Goal: Communication & Community: Answer question/provide support

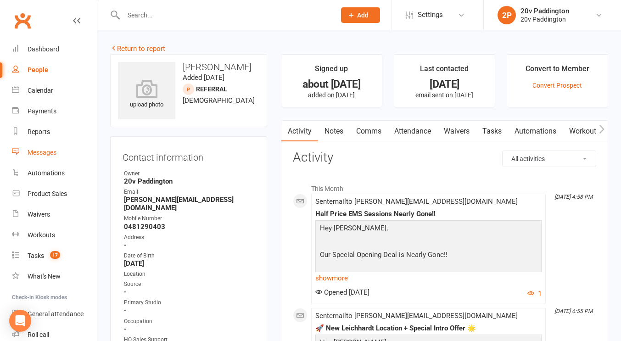
click at [31, 161] on link "Messages" at bounding box center [54, 152] width 85 height 21
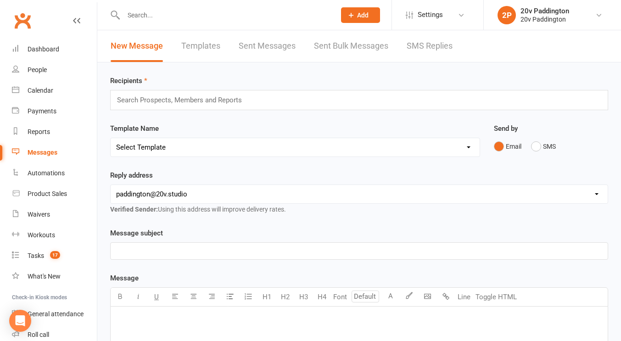
click at [398, 37] on div "New Message Templates Sent Messages Sent Bulk Messages SMS Replies" at bounding box center [281, 46] width 368 height 32
click at [400, 38] on div "New Message Templates Sent Messages Sent Bulk Messages SMS Replies" at bounding box center [281, 46] width 368 height 32
click at [417, 45] on link "SMS Replies" at bounding box center [429, 46] width 46 height 32
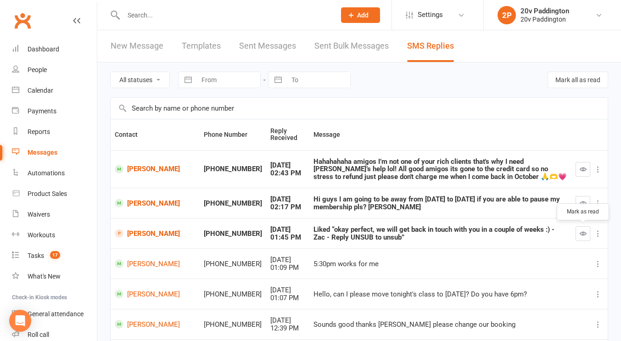
click at [580, 230] on icon "button" at bounding box center [582, 233] width 7 height 7
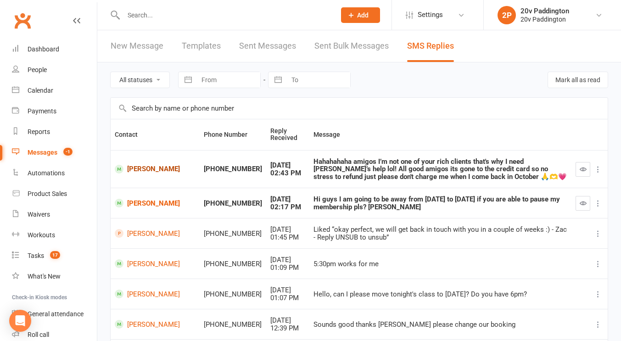
click at [154, 167] on link "Andrea Berruecos" at bounding box center [155, 169] width 81 height 9
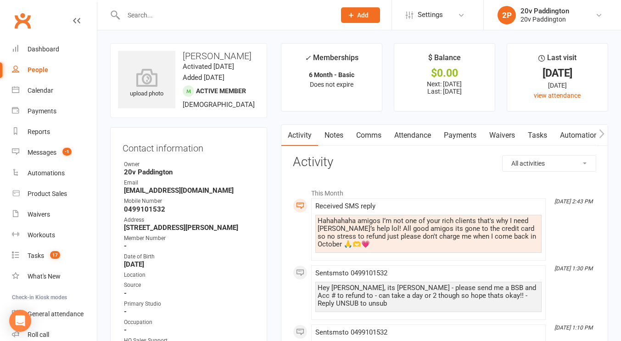
click at [371, 136] on link "Comms" at bounding box center [369, 135] width 38 height 21
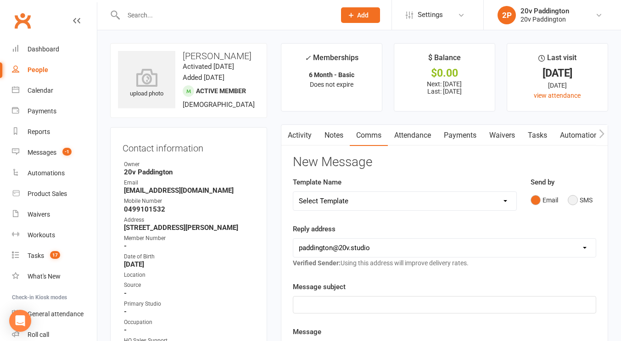
click at [578, 196] on button "SMS" at bounding box center [579, 199] width 25 height 17
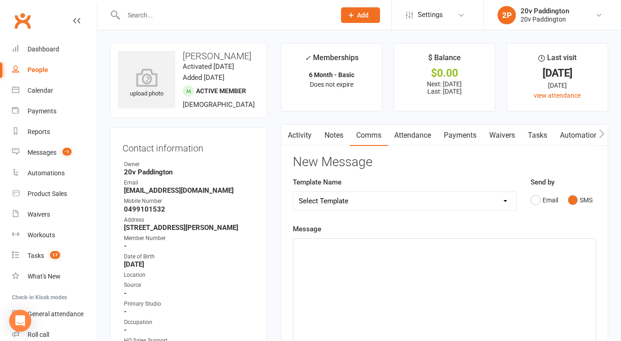
click at [495, 256] on div "﻿" at bounding box center [444, 308] width 302 height 138
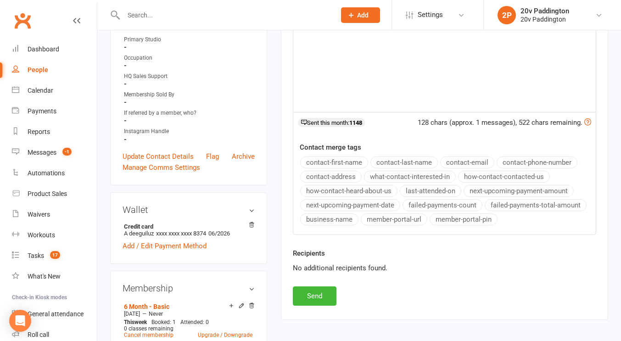
scroll to position [294, 0]
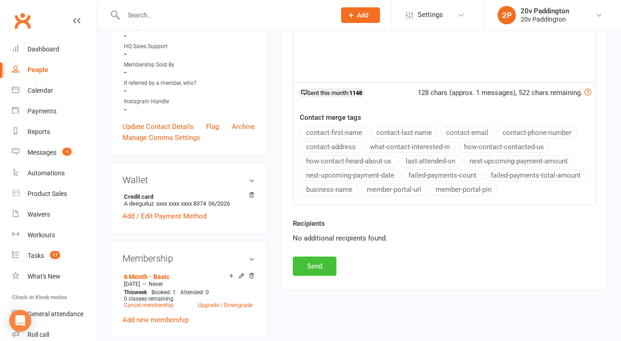
click at [312, 260] on button "Send" at bounding box center [315, 265] width 44 height 19
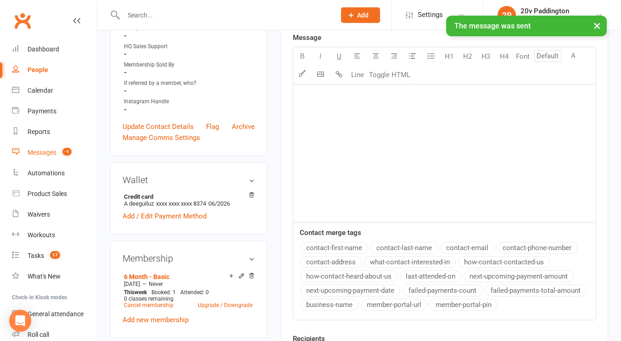
click at [54, 157] on link "Messages -1" at bounding box center [54, 152] width 85 height 21
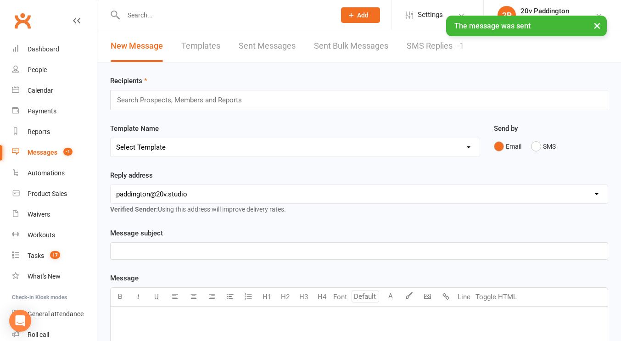
click at [404, 45] on div "New Message Templates Sent Messages Sent Bulk Messages SMS Replies -1" at bounding box center [287, 46] width 380 height 32
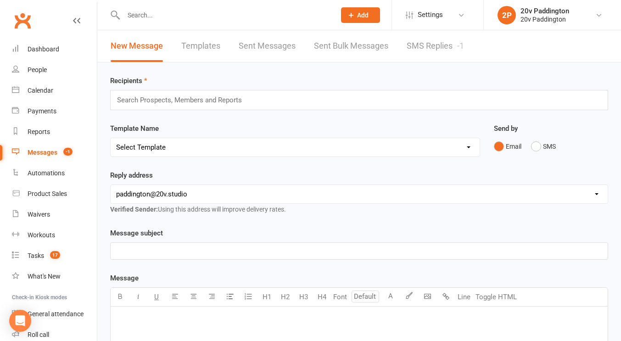
click at [422, 48] on link "SMS Replies -1" at bounding box center [434, 46] width 57 height 32
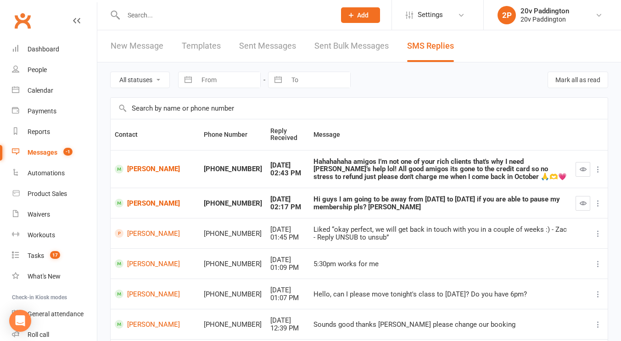
click at [582, 173] on button "button" at bounding box center [582, 169] width 15 height 15
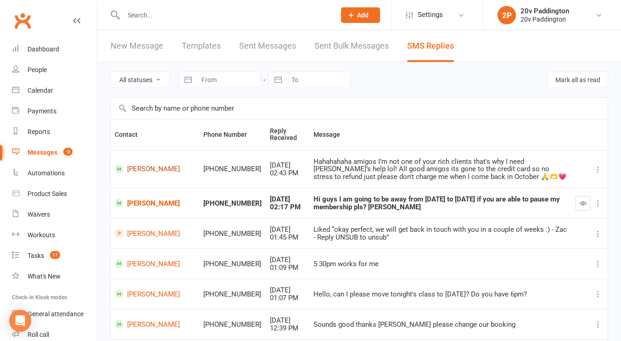
click at [142, 170] on link "Andrea Berruecos" at bounding box center [155, 169] width 80 height 9
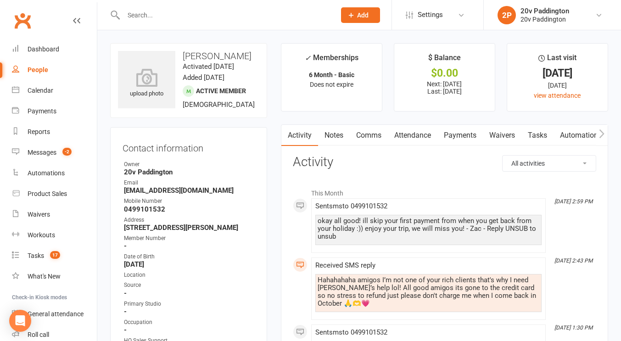
click at [416, 133] on link "Attendance" at bounding box center [413, 135] width 50 height 21
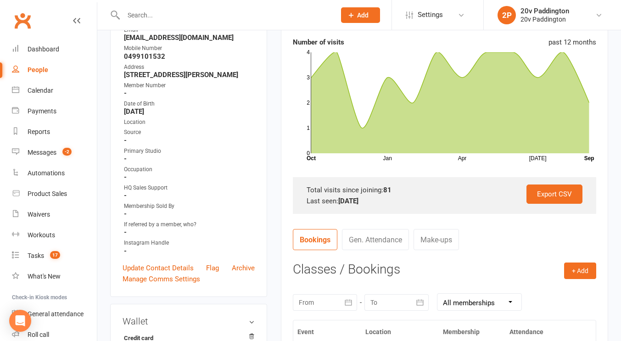
scroll to position [34, 0]
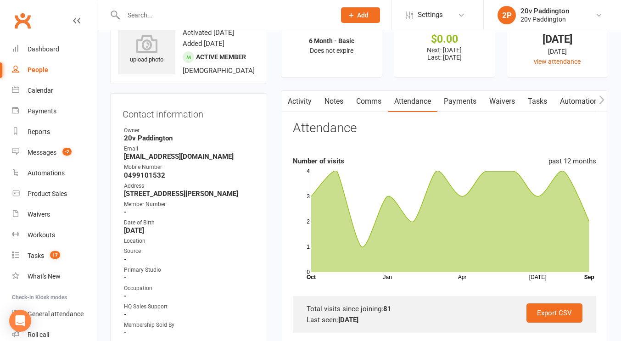
click at [467, 97] on link "Payments" at bounding box center [459, 101] width 45 height 21
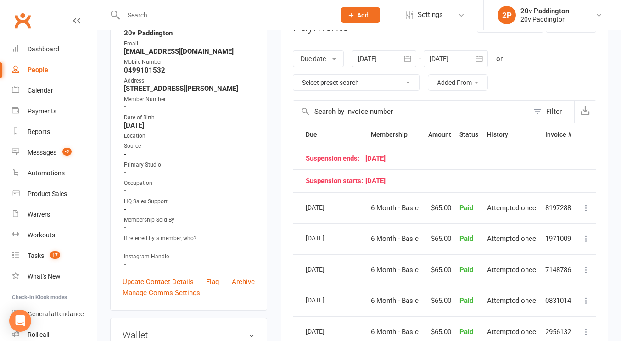
scroll to position [81, 0]
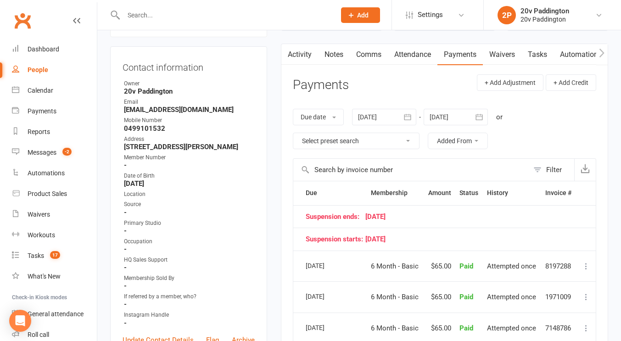
click at [448, 112] on div at bounding box center [455, 117] width 64 height 17
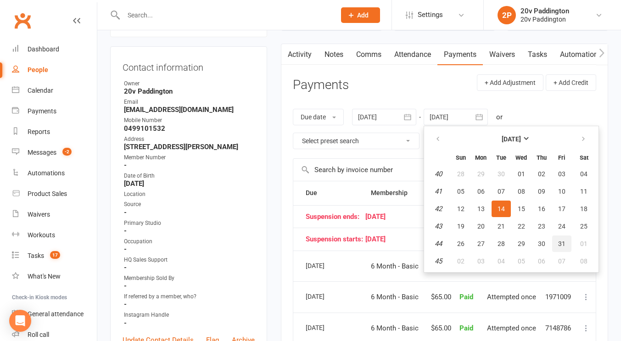
click at [559, 241] on span "31" at bounding box center [561, 243] width 7 height 7
type input "31 Oct 2025"
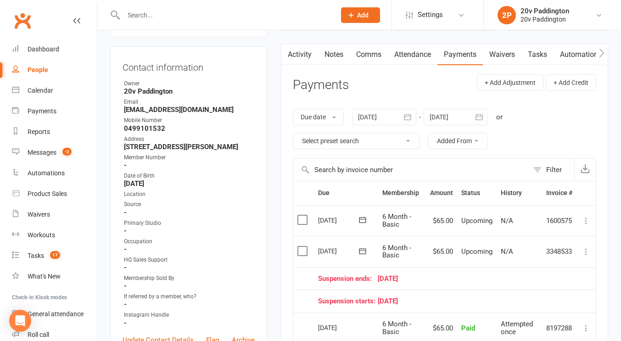
scroll to position [123, 0]
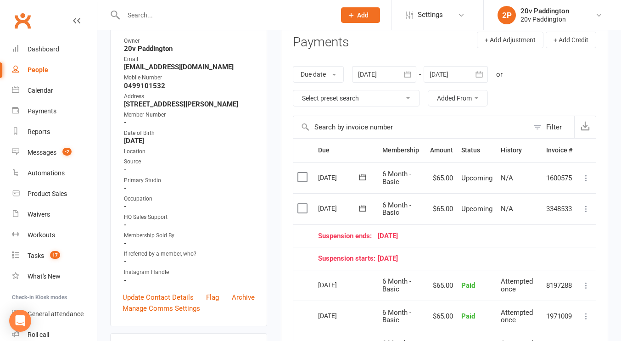
click at [302, 205] on label at bounding box center [303, 208] width 12 height 9
click at [302, 204] on input "checkbox" at bounding box center [300, 204] width 6 height 0
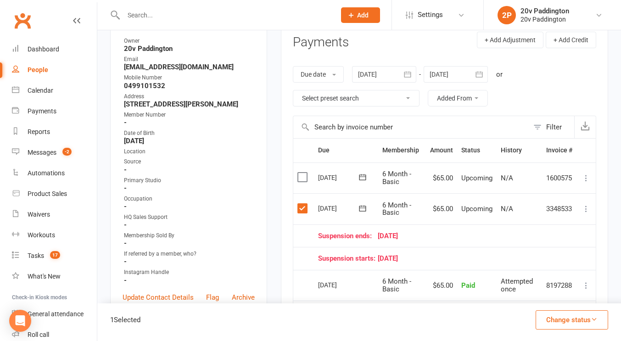
click at [589, 326] on button "Change status" at bounding box center [571, 319] width 72 height 19
click at [556, 292] on link "Skipped" at bounding box center [562, 295] width 91 height 18
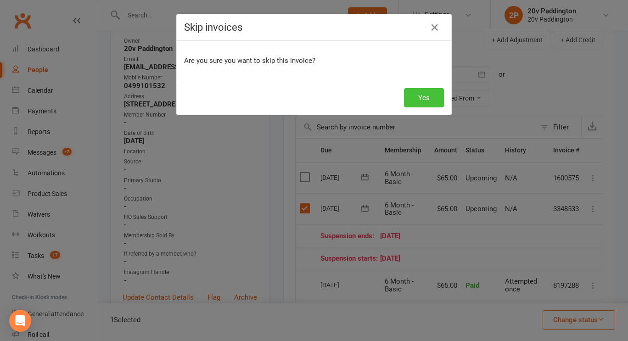
click at [420, 100] on button "Yes" at bounding box center [424, 97] width 40 height 19
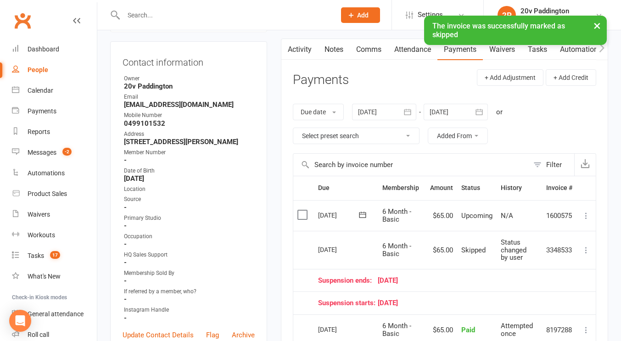
scroll to position [0, 0]
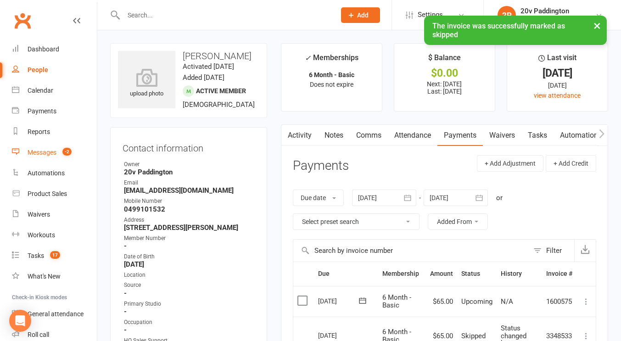
click at [35, 145] on link "Messages -2" at bounding box center [54, 152] width 85 height 21
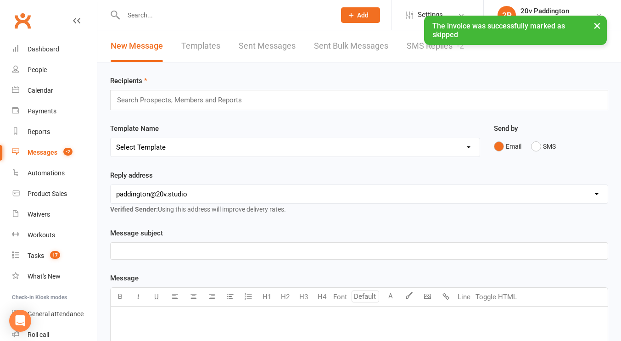
click at [430, 52] on link "SMS Replies -2" at bounding box center [434, 46] width 57 height 32
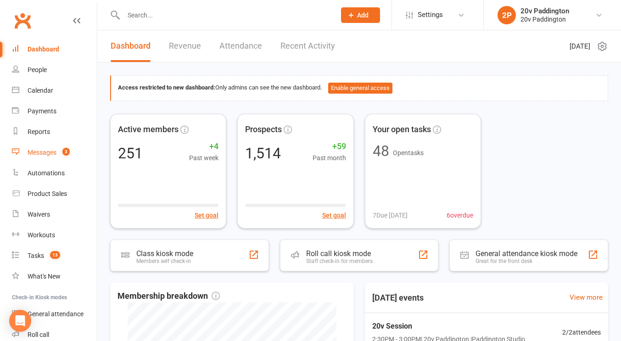
click at [52, 154] on div "Messages" at bounding box center [42, 152] width 29 height 7
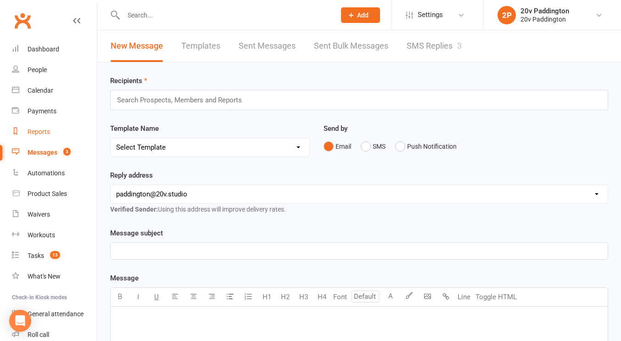
click at [40, 129] on div "Reports" at bounding box center [39, 131] width 22 height 7
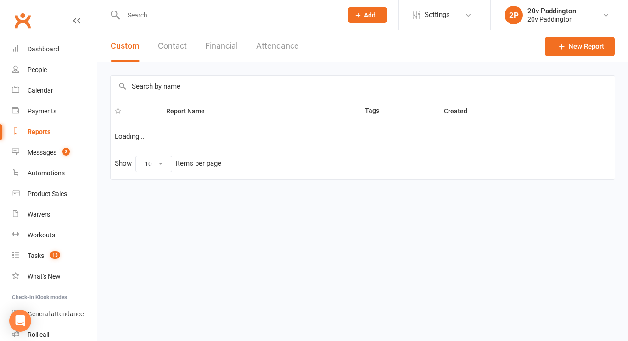
select select "100"
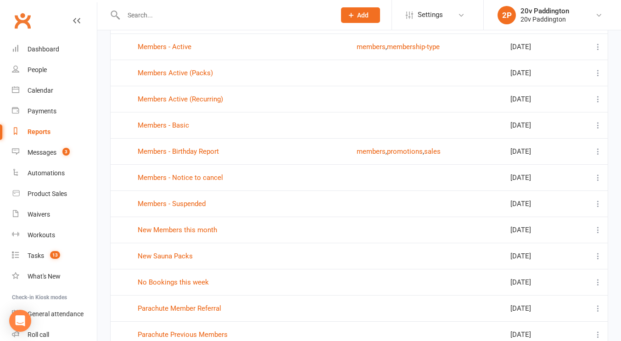
scroll to position [353, 0]
click at [185, 278] on link "No Bookings this week" at bounding box center [173, 282] width 71 height 8
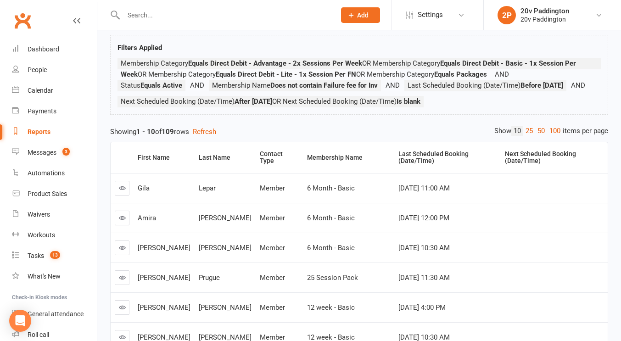
scroll to position [52, 0]
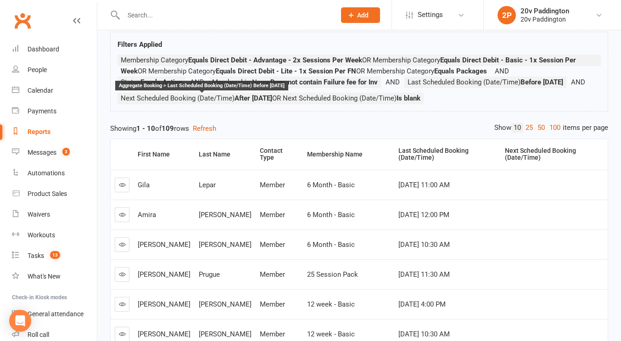
click at [520, 86] on strong "Before 2025-09-14" at bounding box center [541, 82] width 43 height 8
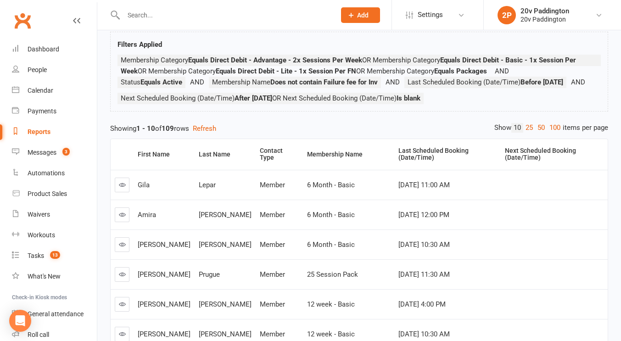
scroll to position [0, 0]
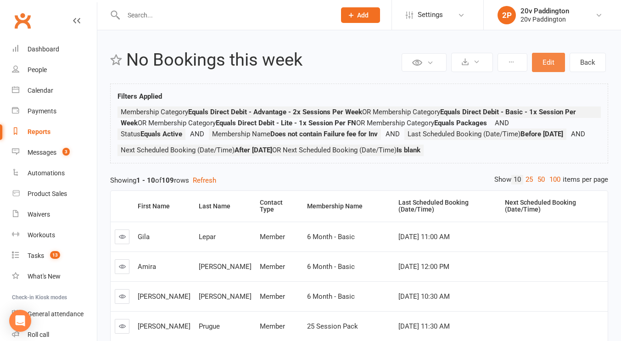
click at [554, 62] on button "Edit" at bounding box center [548, 62] width 33 height 19
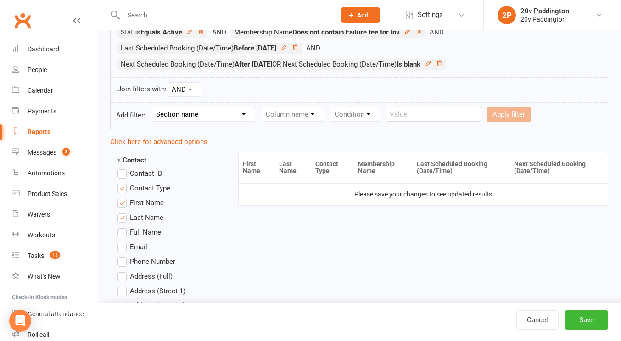
scroll to position [209, 0]
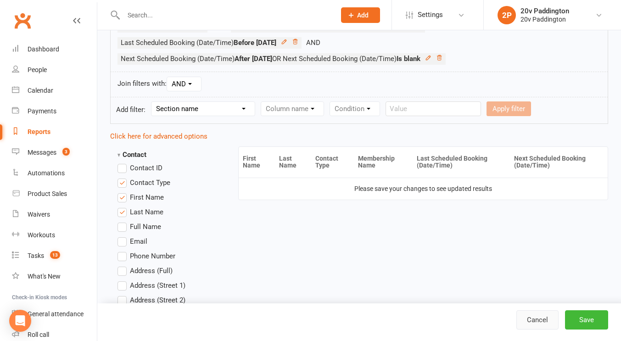
click at [545, 314] on link "Cancel" at bounding box center [537, 319] width 42 height 19
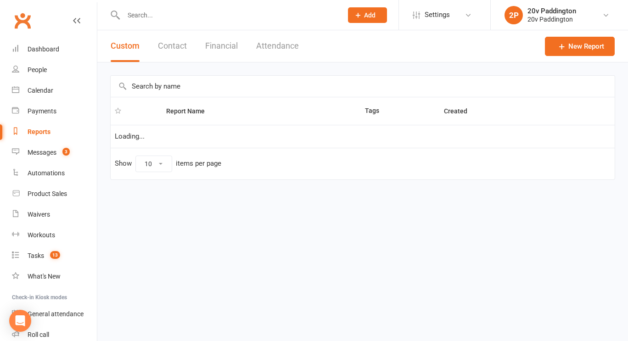
select select "100"
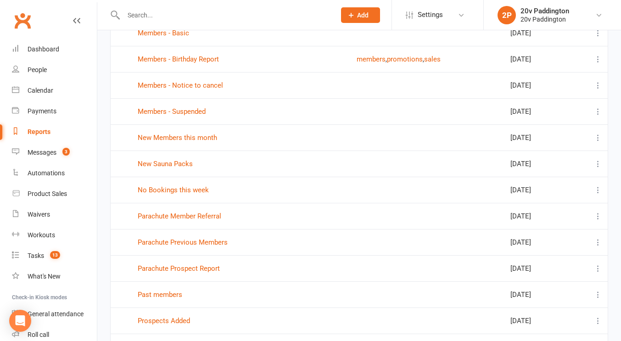
scroll to position [445, 0]
click at [172, 191] on link "No Bookings this week" at bounding box center [173, 189] width 71 height 8
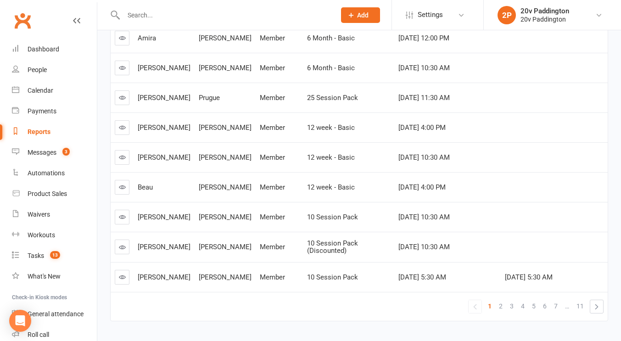
scroll to position [229, 0]
click at [45, 94] on div "Calendar" at bounding box center [41, 90] width 26 height 7
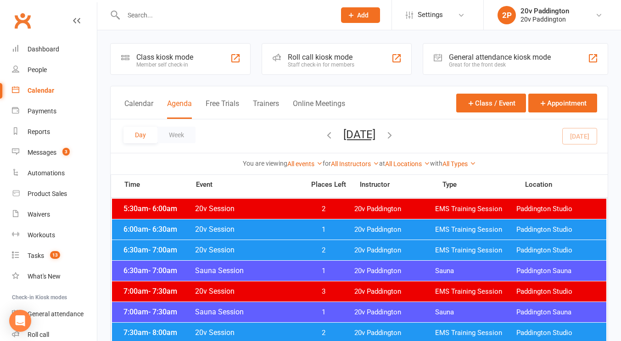
click at [361, 136] on button "Tuesday, Sep 16, 2025" at bounding box center [359, 134] width 32 height 13
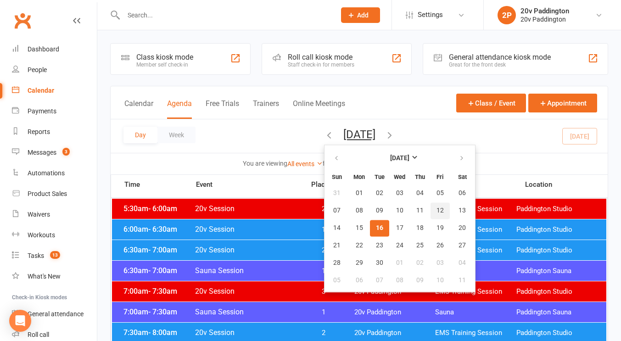
click at [436, 207] on span "12" at bounding box center [439, 210] width 7 height 7
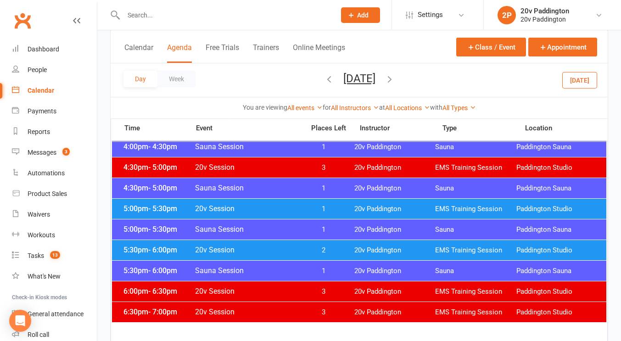
scroll to position [829, 0]
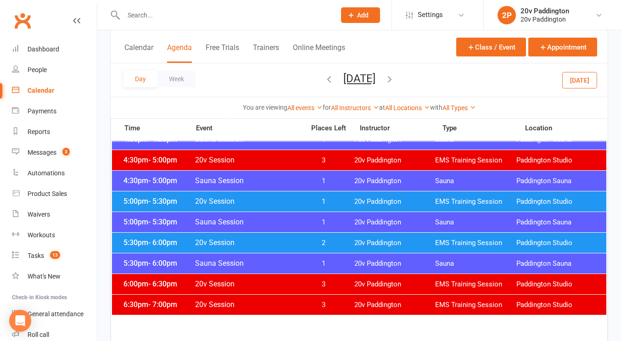
click at [376, 239] on span "20v Paddington" at bounding box center [394, 243] width 81 height 9
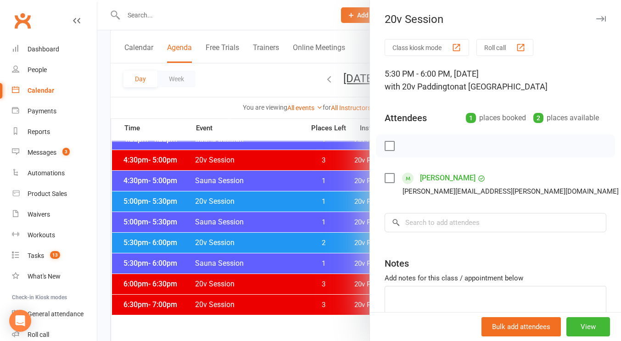
click at [306, 209] on div at bounding box center [358, 170] width 523 height 341
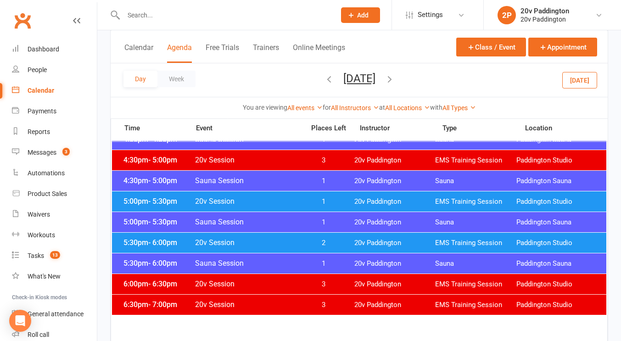
click at [314, 197] on span "1" at bounding box center [323, 201] width 48 height 9
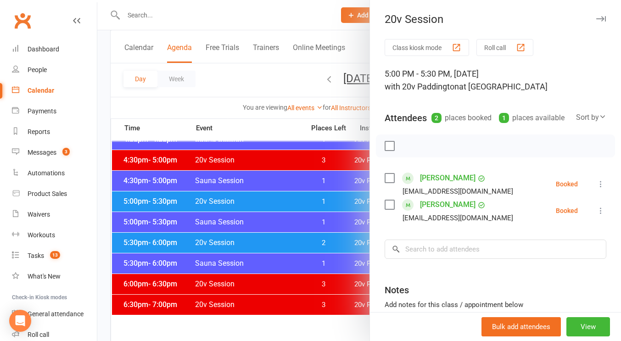
click at [328, 243] on div at bounding box center [358, 170] width 523 height 341
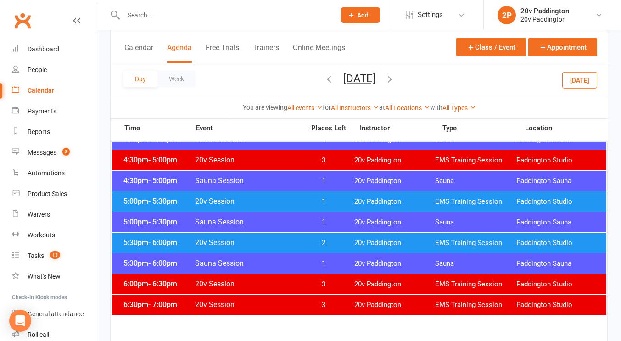
click at [332, 240] on span "2" at bounding box center [323, 243] width 48 height 9
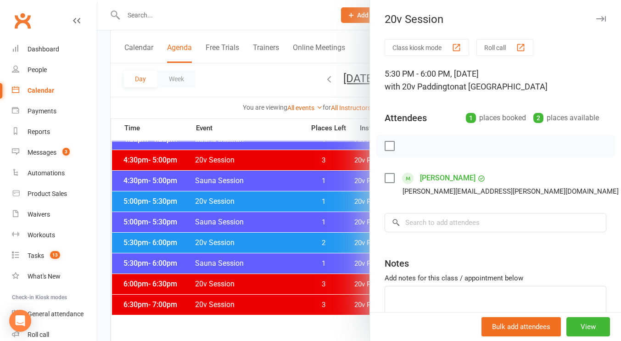
click at [573, 232] on link "Check in" at bounding box center [622, 238] width 99 height 18
click at [307, 237] on div at bounding box center [358, 170] width 523 height 341
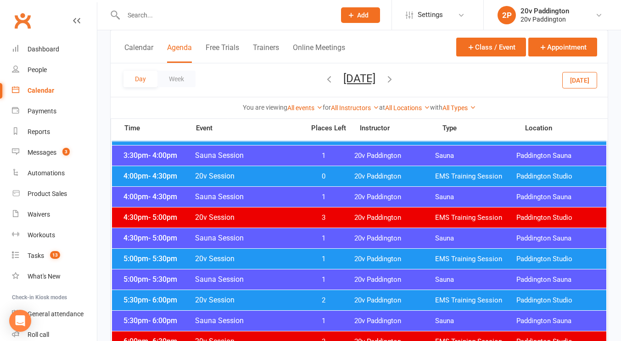
scroll to position [771, 0]
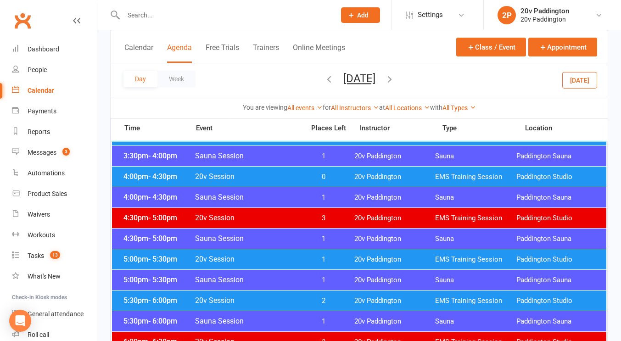
click at [325, 182] on div "4:00pm - 4:30pm 20v Session 0 20v Paddington EMS Training Session Paddington St…" at bounding box center [359, 177] width 494 height 20
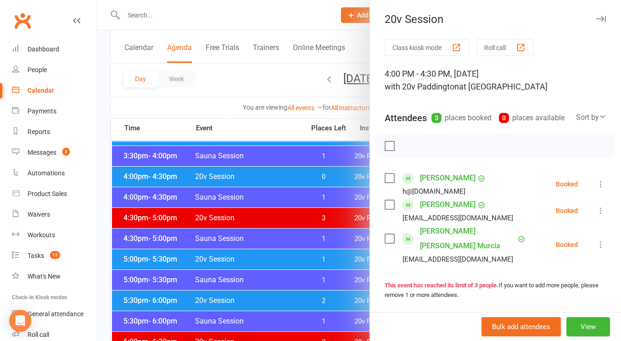
click at [584, 189] on li "Mike Hewson h@h.com Booked More info Remove Check in Mark absent Send message A…" at bounding box center [495, 184] width 222 height 27
click at [595, 189] on button at bounding box center [600, 183] width 11 height 11
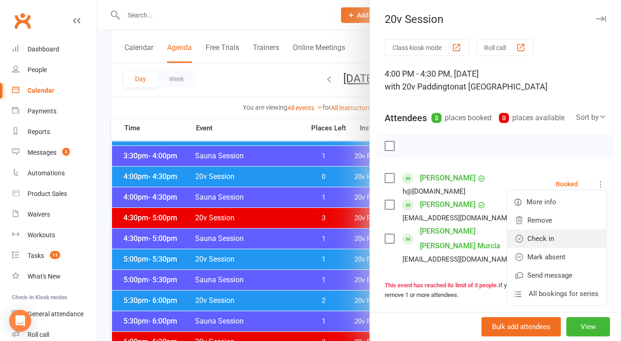
click at [556, 246] on link "Check in" at bounding box center [556, 238] width 99 height 18
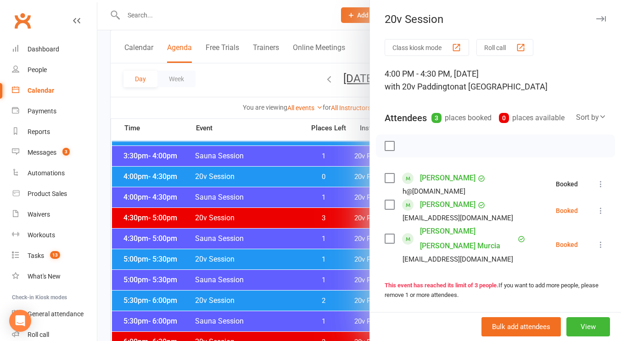
click at [596, 215] on icon at bounding box center [600, 210] width 9 height 9
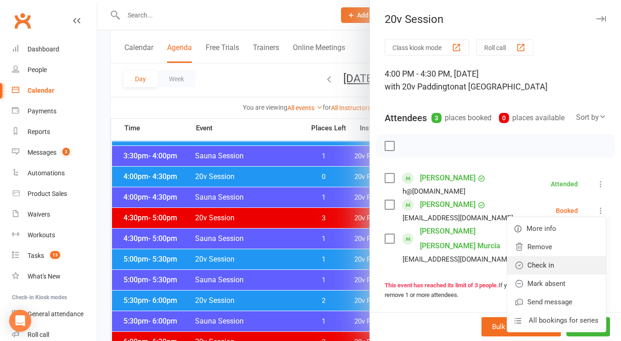
click at [550, 272] on link "Check in" at bounding box center [556, 265] width 99 height 18
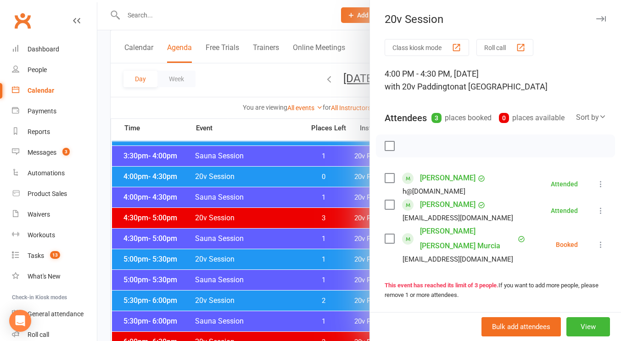
click at [596, 249] on icon at bounding box center [600, 244] width 9 height 9
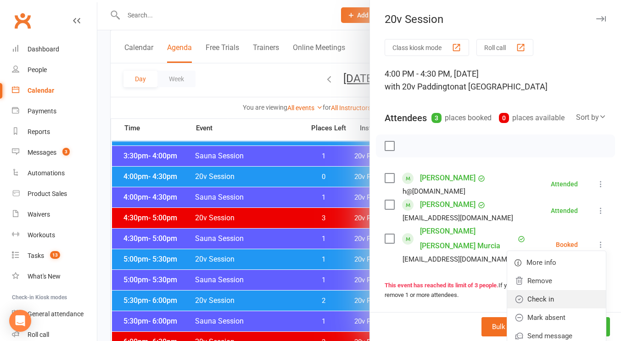
click at [550, 305] on link "Check in" at bounding box center [556, 299] width 99 height 18
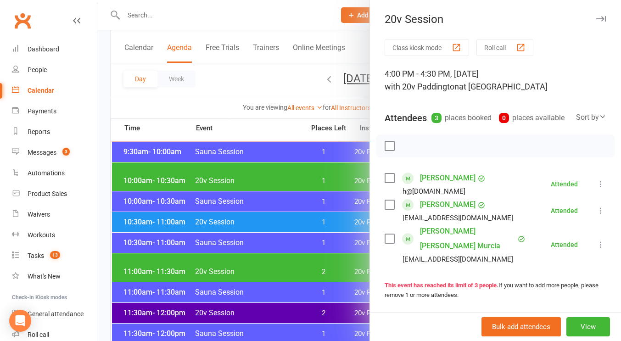
scroll to position [351, 0]
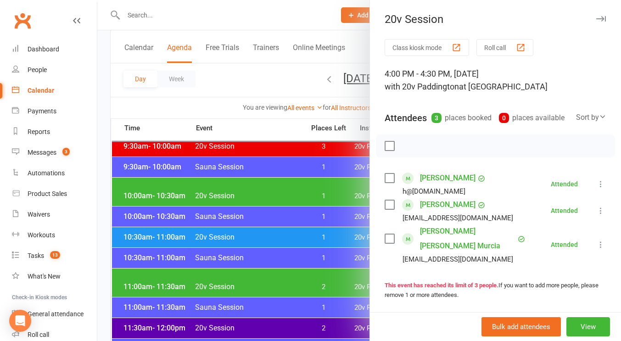
click at [169, 73] on div at bounding box center [358, 170] width 523 height 341
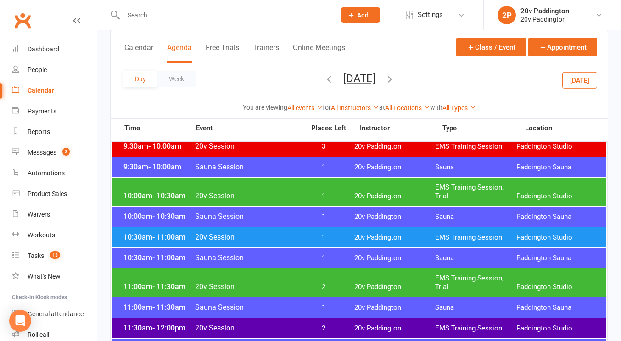
click at [572, 75] on button "Today" at bounding box center [579, 80] width 35 height 17
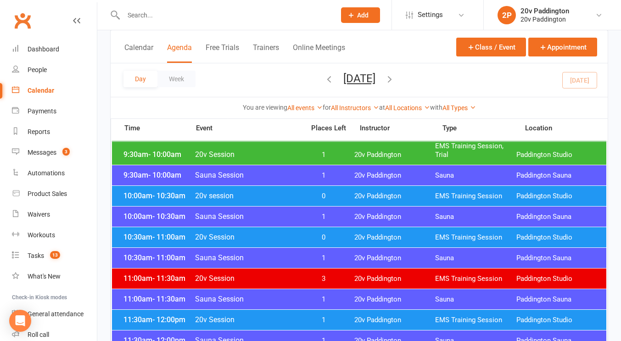
scroll to position [351, 0]
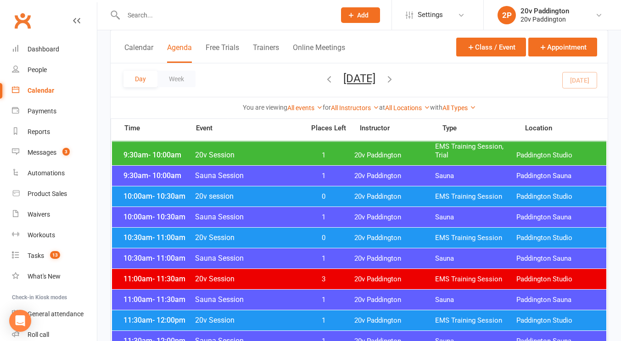
click at [395, 82] on icon "button" at bounding box center [389, 79] width 10 height 10
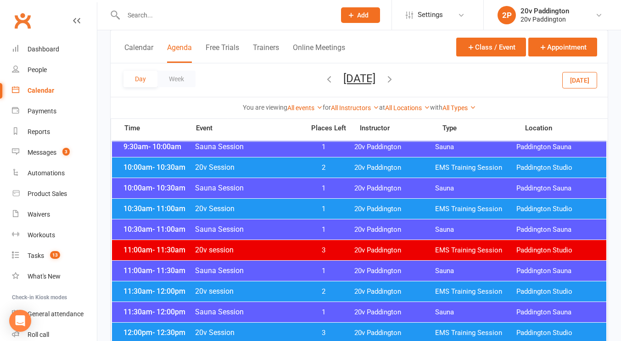
click at [353, 210] on div "10:30am - 11:00am 20v Session 1 20v Paddington EMS Training Session Paddington …" at bounding box center [359, 209] width 494 height 20
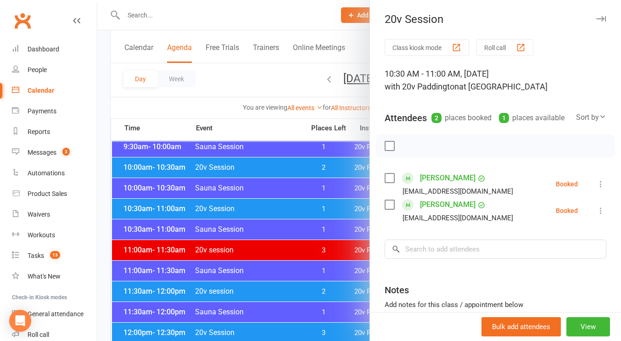
click at [431, 250] on div "Class kiosk mode Roll call 10:30 AM - 11:00 AM, Wednesday, September, 17, 2025 …" at bounding box center [495, 214] width 251 height 350
click at [430, 256] on input "search" at bounding box center [495, 248] width 222 height 19
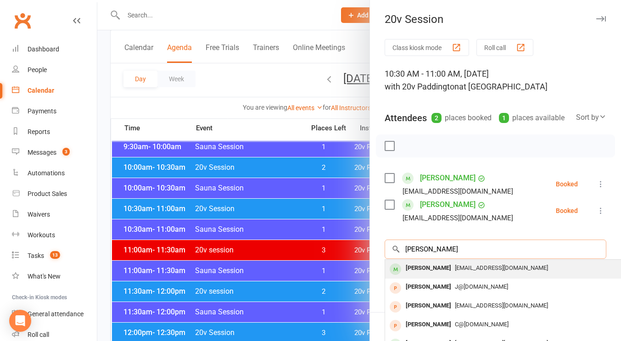
type input "janina"
click at [432, 275] on div "[PERSON_NAME]" at bounding box center [428, 267] width 53 height 13
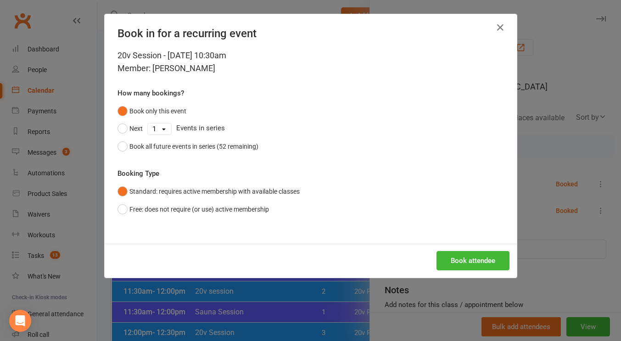
click at [450, 271] on div "Book attendee" at bounding box center [311, 261] width 412 height 34
click at [453, 266] on button "Book attendee" at bounding box center [472, 260] width 73 height 19
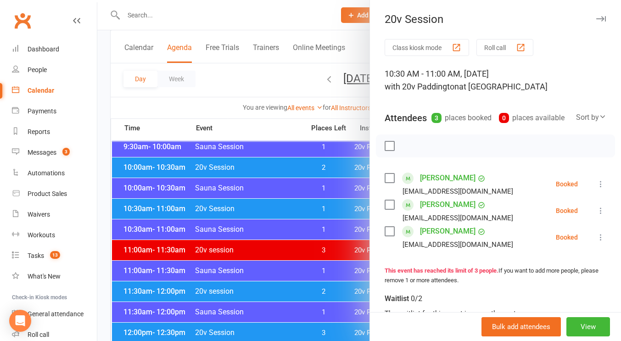
click at [287, 59] on div at bounding box center [358, 170] width 523 height 341
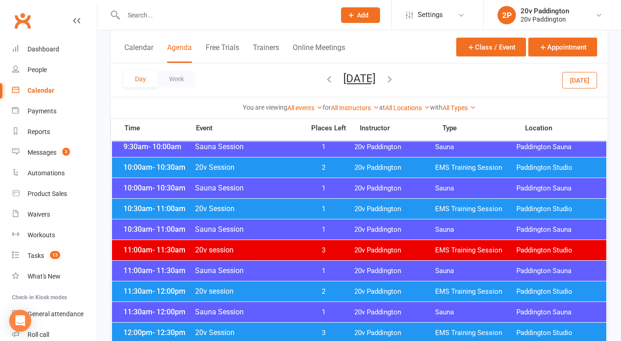
click at [343, 79] on button "Wednesday, Sep 17, 2025" at bounding box center [359, 78] width 32 height 13
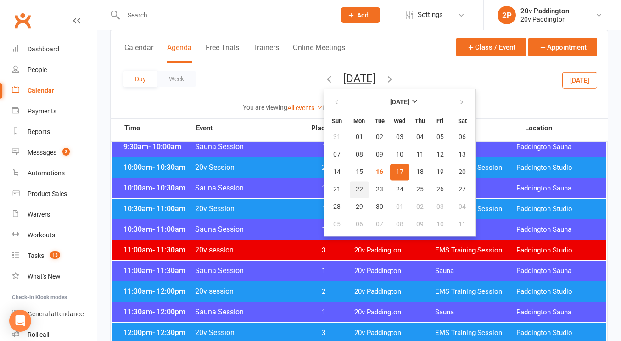
click at [350, 189] on button "22" at bounding box center [359, 189] width 19 height 17
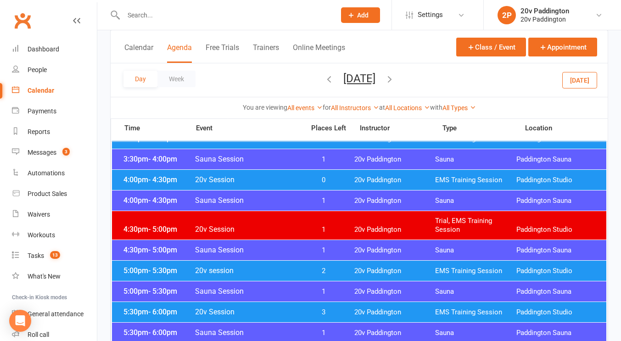
scroll to position [828, 0]
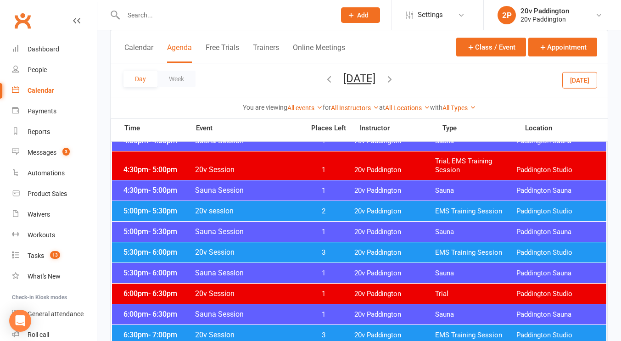
click at [287, 254] on span "20v Session" at bounding box center [247, 252] width 105 height 9
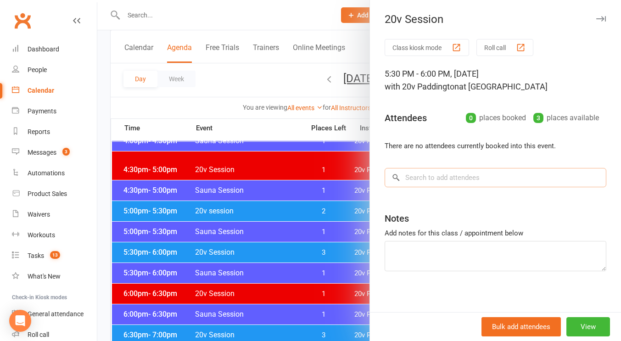
click at [462, 184] on input "search" at bounding box center [495, 177] width 222 height 19
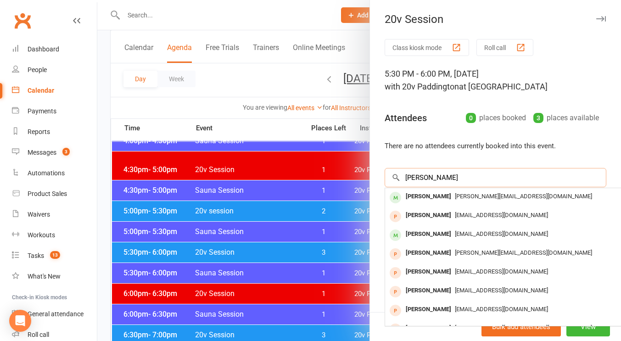
type input "louise"
click at [442, 216] on div "[PERSON_NAME]" at bounding box center [428, 215] width 53 height 13
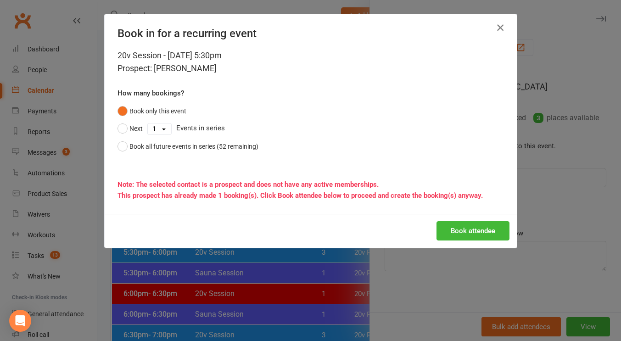
click at [495, 28] on icon "button" at bounding box center [500, 27] width 11 height 11
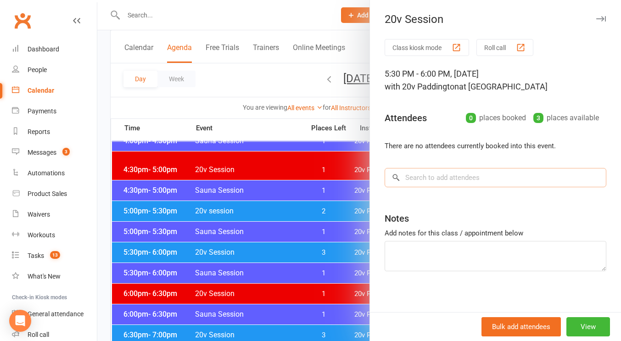
click at [421, 177] on input "search" at bounding box center [495, 177] width 222 height 19
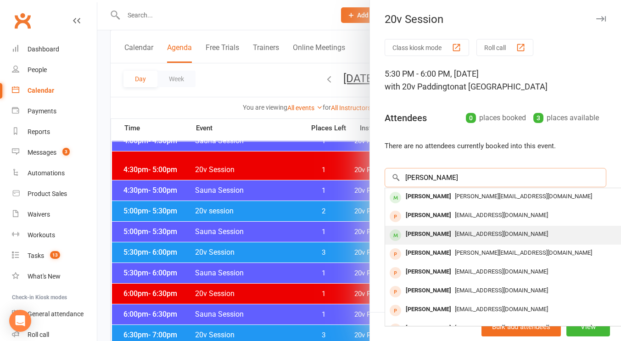
type input "[PERSON_NAME]"
click at [439, 227] on div "Louise Shepherd louiseshepherd10@gmail.com" at bounding box center [522, 235] width 274 height 19
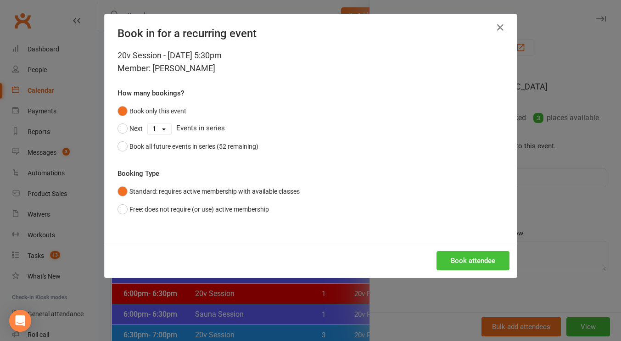
click at [448, 260] on button "Book attendee" at bounding box center [472, 260] width 73 height 19
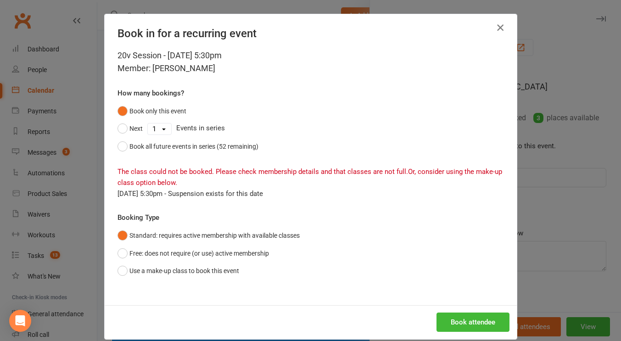
click at [495, 27] on icon "button" at bounding box center [500, 27] width 11 height 11
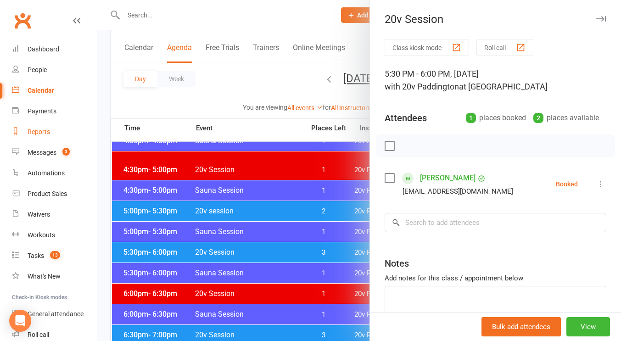
click at [51, 124] on link "Reports" at bounding box center [54, 132] width 85 height 21
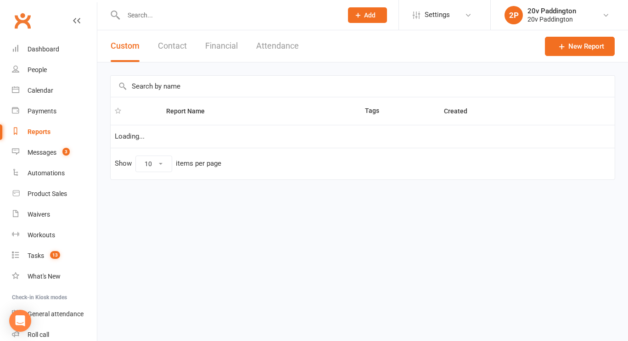
select select "100"
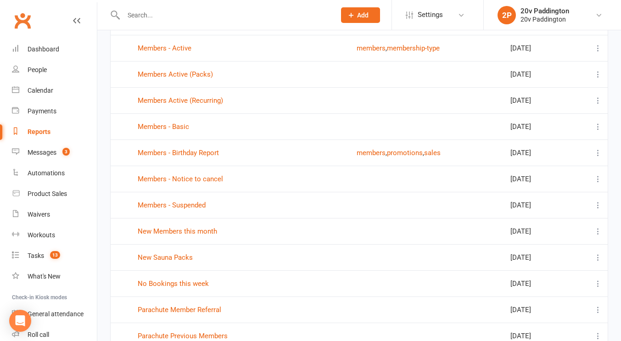
scroll to position [352, 0]
click at [167, 278] on td "No Bookings this week" at bounding box center [242, 283] width 219 height 26
click at [169, 281] on link "No Bookings this week" at bounding box center [173, 283] width 71 height 8
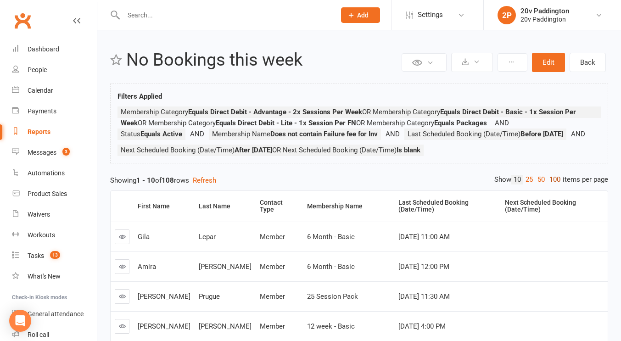
click at [551, 184] on link "100" at bounding box center [555, 180] width 16 height 10
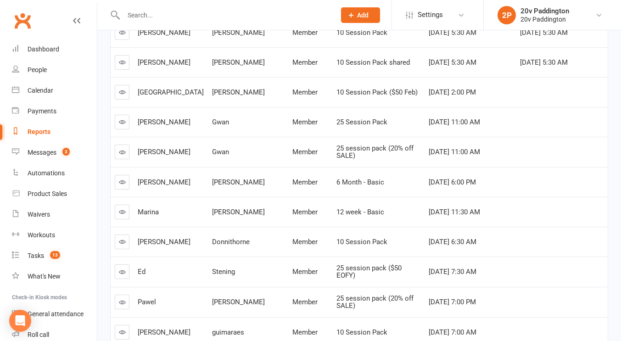
scroll to position [445, 0]
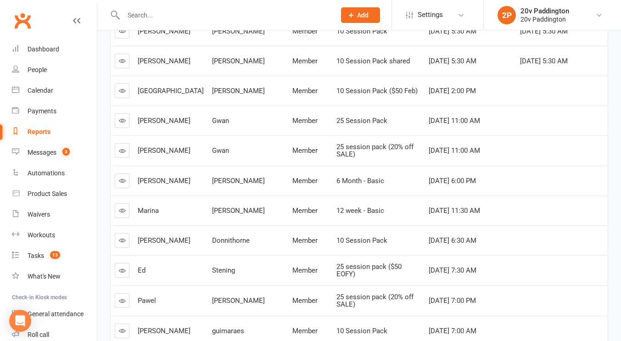
drag, startPoint x: 128, startPoint y: 225, endPoint x: 154, endPoint y: 230, distance: 26.5
click at [154, 215] on span "Marina" at bounding box center [148, 210] width 21 height 8
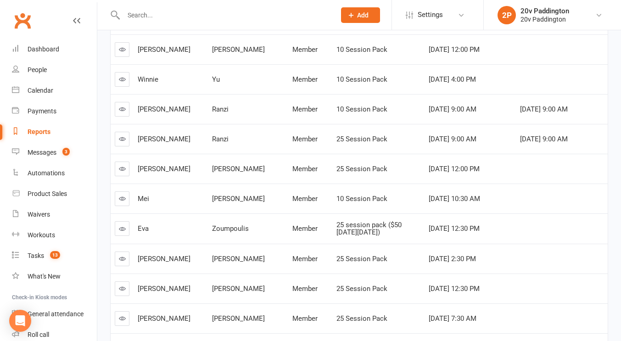
scroll to position [1974, 0]
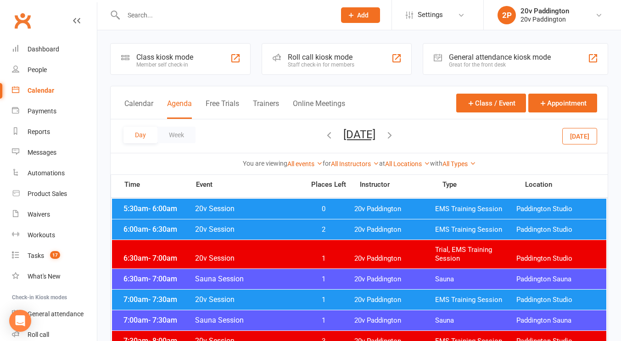
click at [560, 146] on div "Day Week Monday, Sep 15, 2025 September 2025 Sun Mon Tue Wed Thu Fri Sat 31 01 …" at bounding box center [359, 135] width 497 height 33
click at [574, 140] on button "Today" at bounding box center [579, 136] width 35 height 17
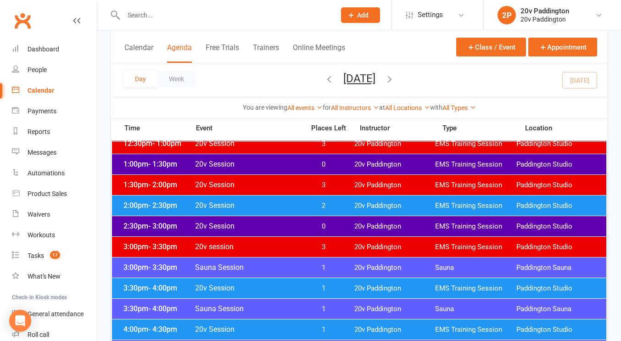
scroll to position [611, 0]
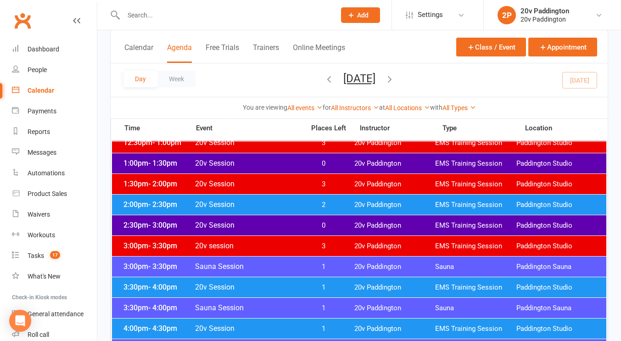
click at [272, 284] on span "20v Session" at bounding box center [247, 287] width 105 height 9
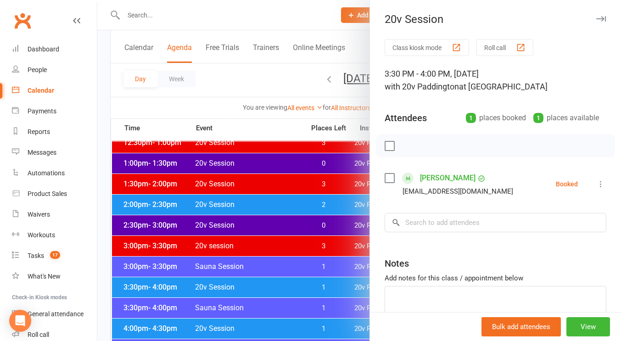
click at [272, 284] on div at bounding box center [358, 170] width 523 height 341
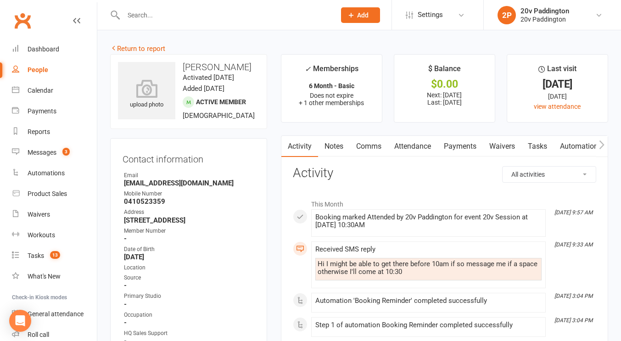
click at [378, 141] on link "Comms" at bounding box center [369, 146] width 38 height 21
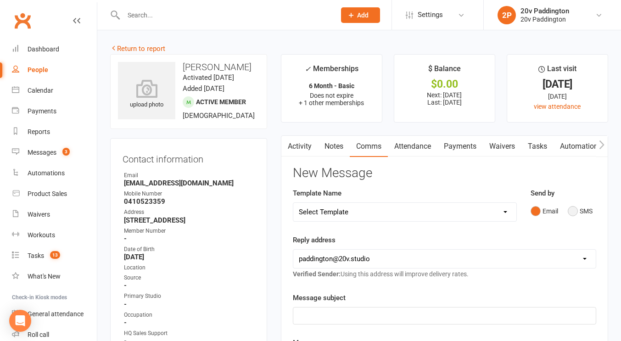
click at [573, 206] on button "SMS" at bounding box center [579, 210] width 25 height 17
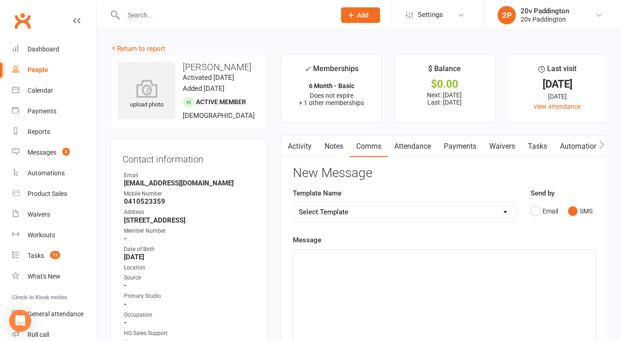
click at [522, 266] on div "﻿" at bounding box center [444, 319] width 302 height 138
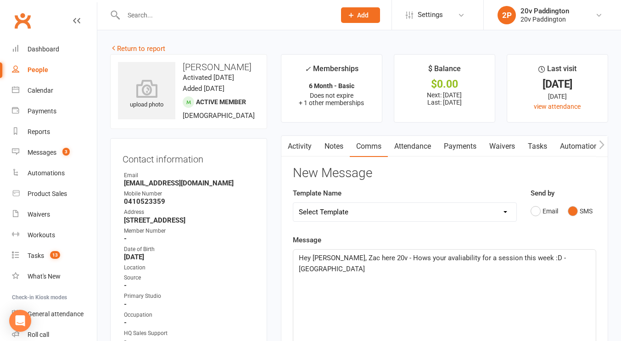
click at [395, 260] on span "Hey Janina, Zac here 20v - Hows your avaliability for a session this week :D - …" at bounding box center [433, 263] width 269 height 19
click at [425, 257] on span "Hey Janina, Zac here 20v - How's your avaliability for a session this week :D -…" at bounding box center [439, 263] width 281 height 19
drag, startPoint x: 425, startPoint y: 257, endPoint x: 378, endPoint y: 331, distance: 87.8
click at [378, 331] on div "Hey Janina, Zac here 20v - How's your avaliability for a session this week :D -…" at bounding box center [444, 319] width 302 height 138
click at [433, 259] on span "Hey Janina, Zac here 20v - How's your avaliability for a session this week :D -…" at bounding box center [439, 263] width 281 height 19
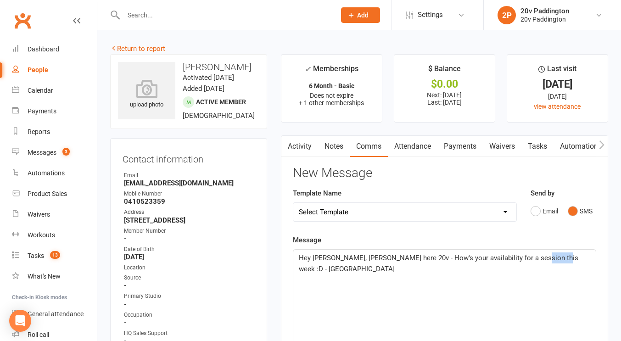
drag, startPoint x: 556, startPoint y: 259, endPoint x: 528, endPoint y: 254, distance: 28.8
click at [528, 254] on p "Hey Janina, Zac here 20v - How's your availability for a session this week :D -…" at bounding box center [444, 263] width 291 height 22
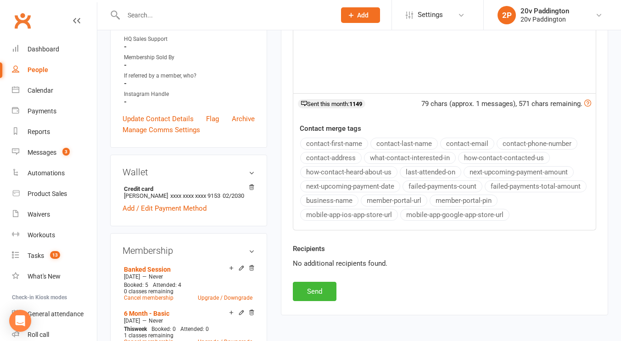
scroll to position [296, 0]
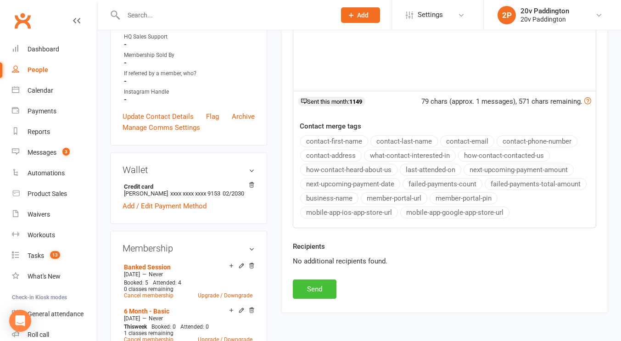
click at [308, 287] on button "Send" at bounding box center [315, 288] width 44 height 19
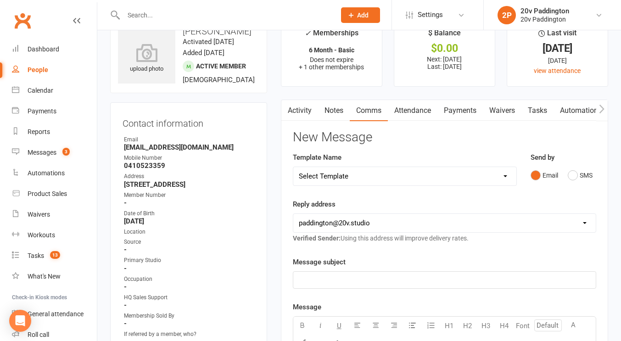
scroll to position [0, 0]
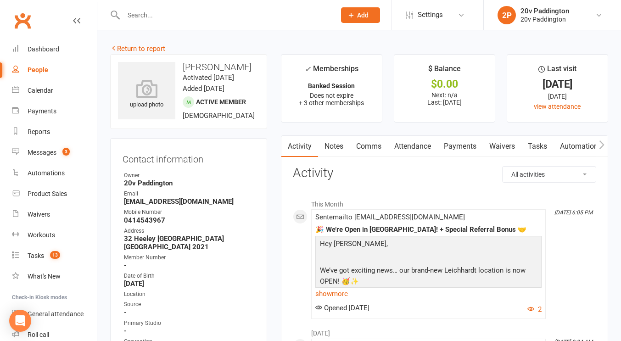
click at [360, 145] on link "Comms" at bounding box center [369, 146] width 38 height 21
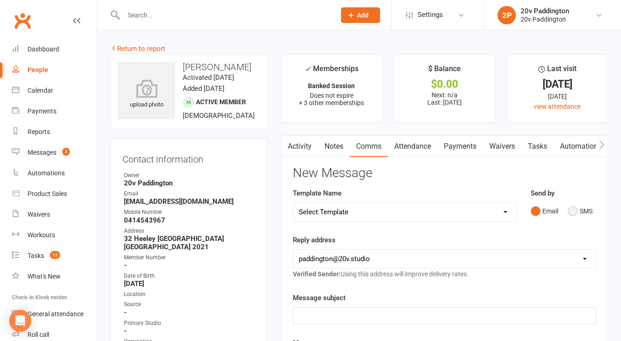
click at [572, 212] on button "SMS" at bounding box center [579, 210] width 25 height 17
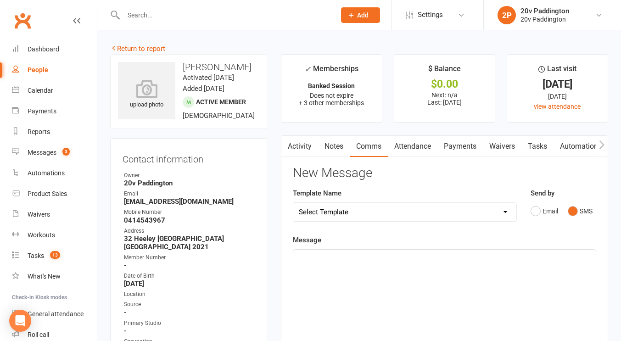
click at [495, 291] on div "﻿" at bounding box center [444, 319] width 302 height 138
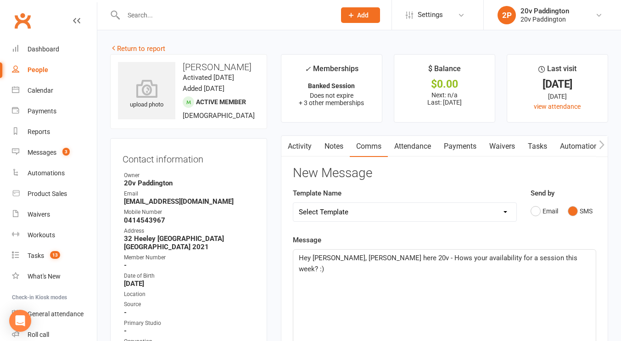
click at [394, 253] on p "Hey Monica, Zac here 20v - Hows your availability for a session this week? :)" at bounding box center [444, 263] width 291 height 22
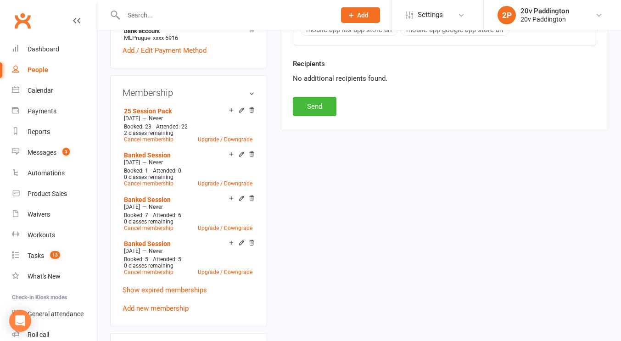
scroll to position [513, 0]
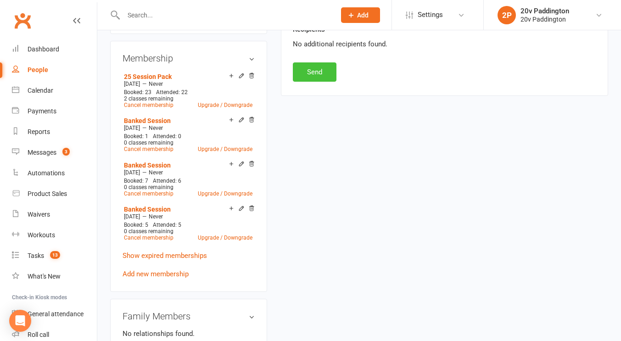
click at [306, 66] on button "Send" at bounding box center [315, 71] width 44 height 19
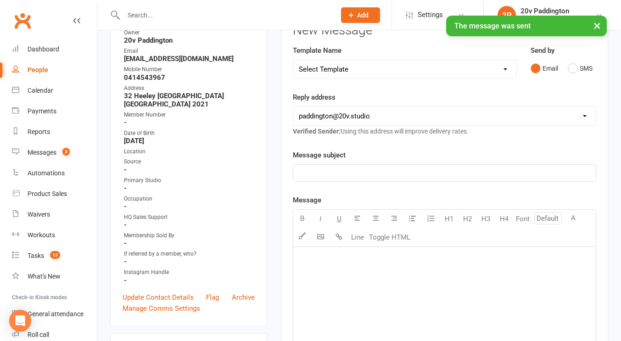
scroll to position [32, 0]
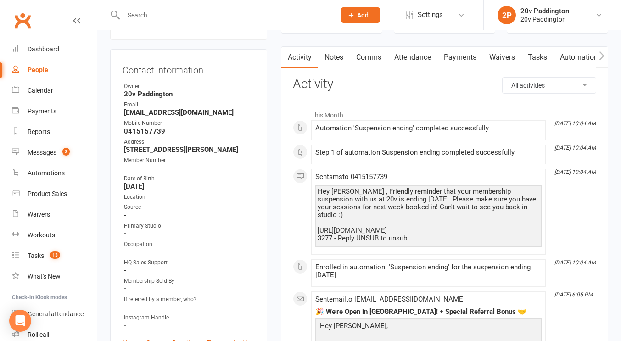
scroll to position [34, 0]
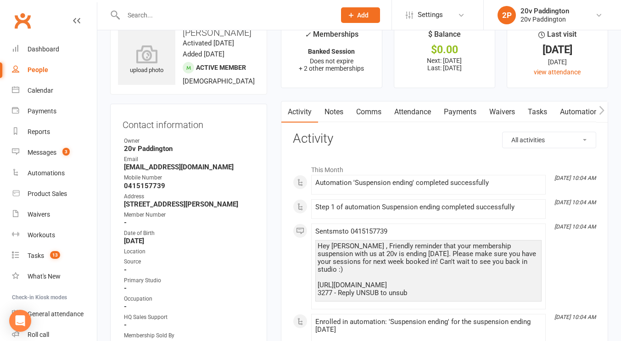
click at [372, 120] on link "Comms" at bounding box center [369, 111] width 38 height 21
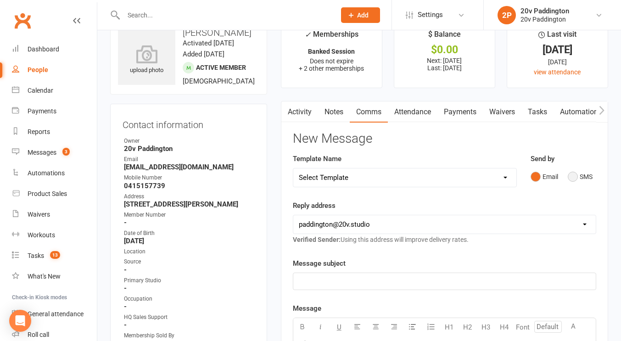
click at [573, 183] on button "SMS" at bounding box center [579, 176] width 25 height 17
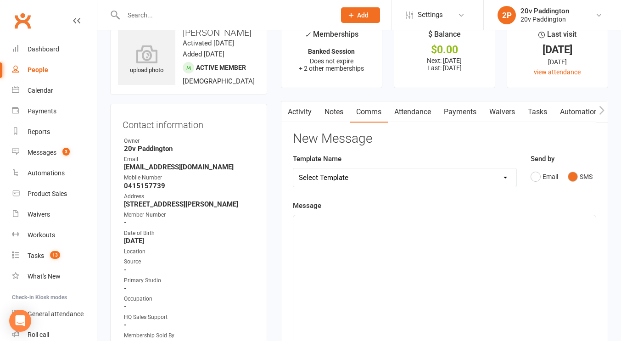
click at [544, 210] on div "Message ﻿ 0 chars (approx. 1 messages), 650 chars remaining. Sent this month: 1…" at bounding box center [444, 345] width 303 height 290
click at [532, 223] on p "﻿" at bounding box center [444, 223] width 291 height 11
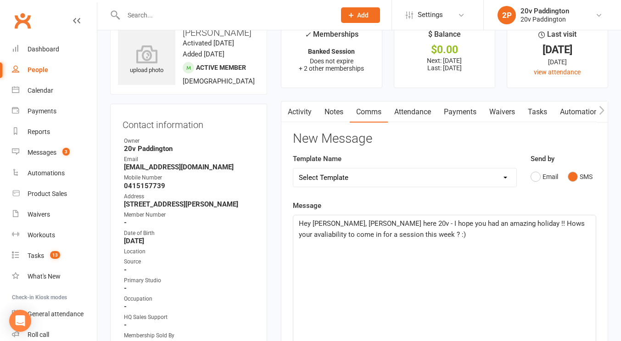
click at [502, 223] on span "Hey [PERSON_NAME], [PERSON_NAME] here 20v - I hope you had an amazing holiday !…" at bounding box center [443, 228] width 288 height 19
click at [545, 223] on span "Hey [PERSON_NAME], [PERSON_NAME] here 20v - I hope you had an amazing holiday !…" at bounding box center [443, 228] width 289 height 19
drag, startPoint x: 545, startPoint y: 223, endPoint x: 516, endPoint y: 323, distance: 104.0
click at [516, 323] on div "Hey [PERSON_NAME], [PERSON_NAME] here 20v - I hope you had an amazing holiday !…" at bounding box center [444, 284] width 302 height 138
click at [545, 219] on span "Hey [PERSON_NAME], [PERSON_NAME] here 20v - I hope you had an amazing holiday !…" at bounding box center [443, 228] width 289 height 19
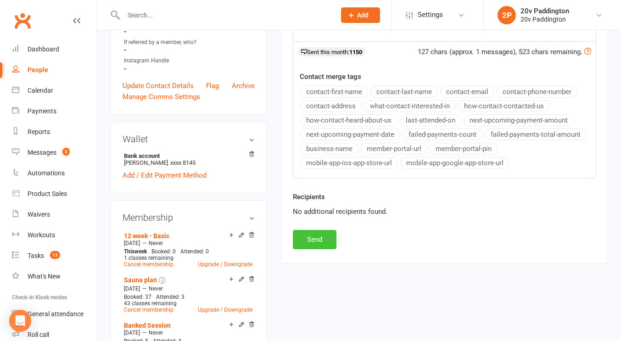
scroll to position [346, 0]
click at [305, 239] on button "Send" at bounding box center [315, 238] width 44 height 19
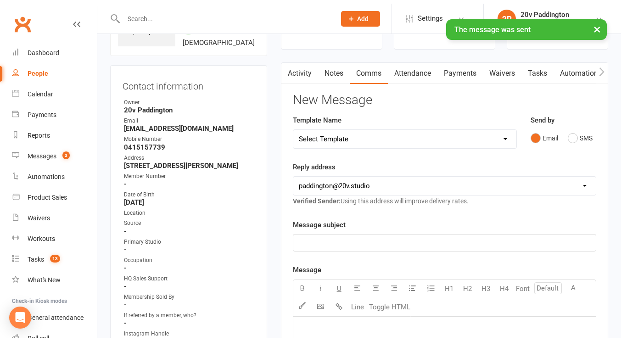
scroll to position [74, 0]
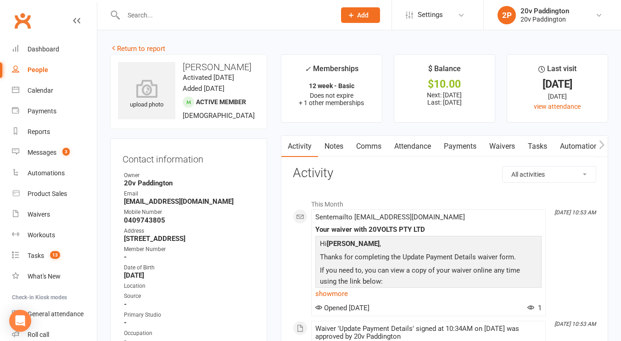
click at [363, 145] on link "Comms" at bounding box center [369, 146] width 38 height 21
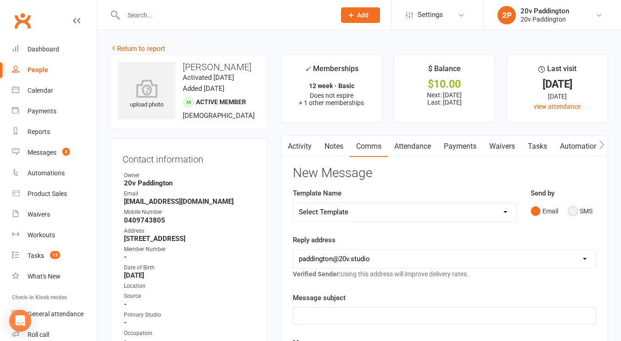
click at [572, 202] on button "SMS" at bounding box center [579, 210] width 25 height 17
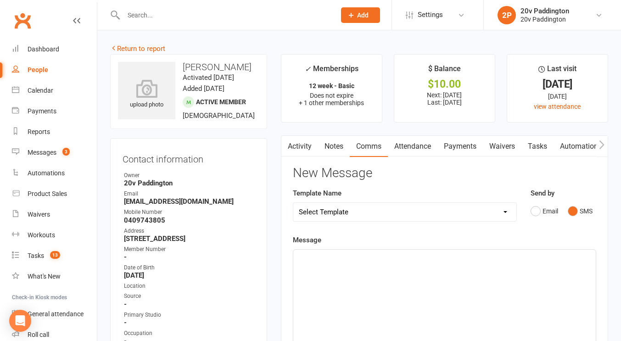
click at [508, 269] on div "﻿" at bounding box center [444, 319] width 302 height 138
click at [416, 261] on span "Hey Tara, Zac here 20v - Hows your avaliability" at bounding box center [390, 258] width 182 height 8
click at [441, 263] on p "Hey Tara, Zac here 20v - Hows your avaliability" at bounding box center [444, 257] width 291 height 11
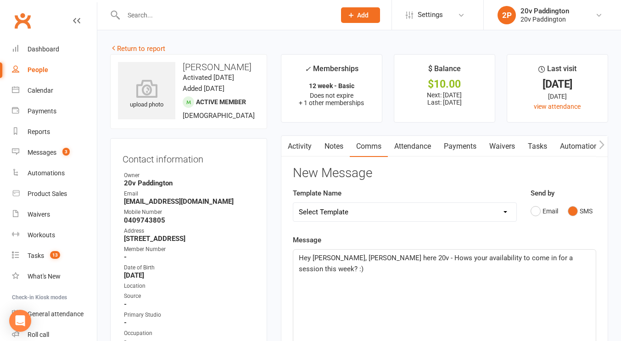
click at [387, 258] on span "Hey Tara, Zac here 20v - Hows your availability to come in for a session this w…" at bounding box center [437, 263] width 276 height 19
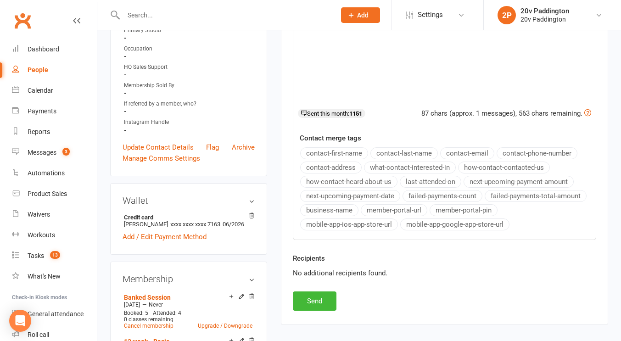
scroll to position [285, 0]
click at [318, 297] on button "Send" at bounding box center [315, 300] width 44 height 19
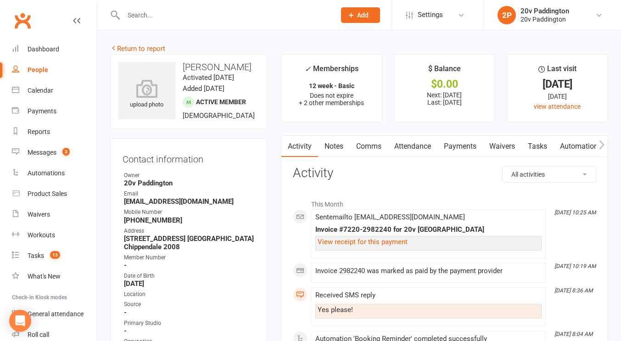
click at [378, 148] on link "Comms" at bounding box center [369, 146] width 38 height 21
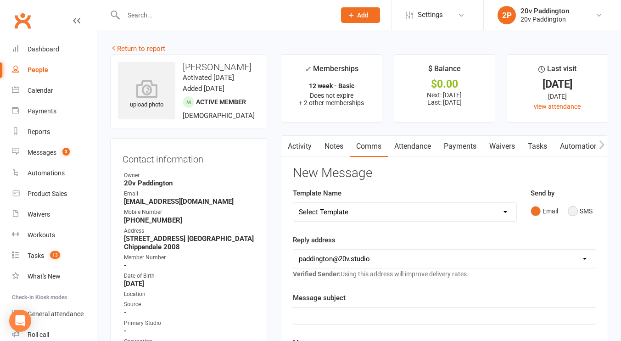
click at [574, 207] on button "SMS" at bounding box center [579, 210] width 25 height 17
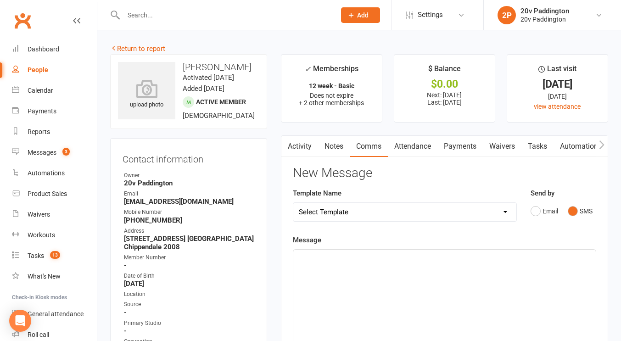
click at [478, 286] on div "﻿" at bounding box center [444, 319] width 302 height 138
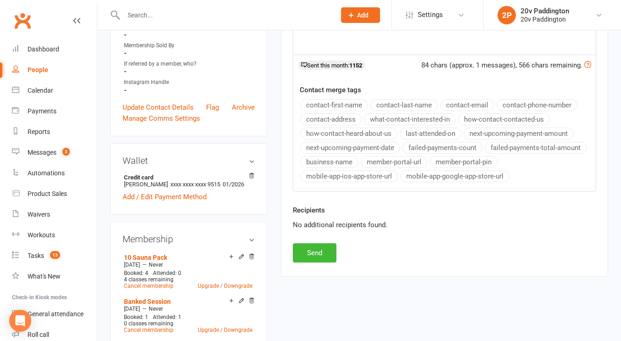
scroll to position [333, 0]
click at [313, 255] on button "Send" at bounding box center [315, 252] width 44 height 19
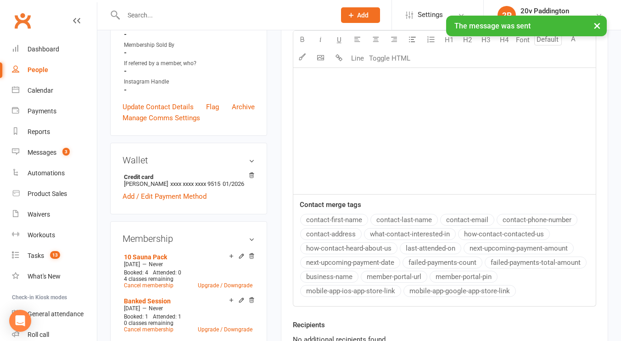
scroll to position [0, 0]
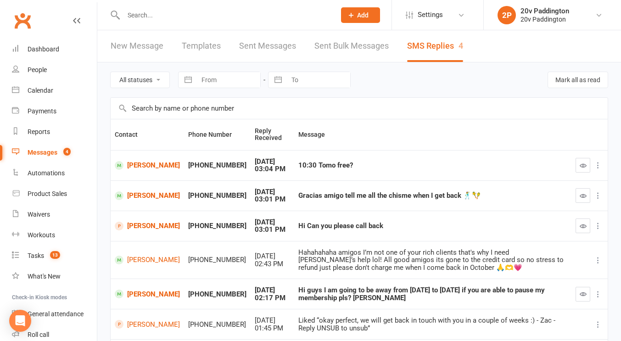
click at [147, 159] on td "[PERSON_NAME]" at bounding box center [147, 165] width 73 height 30
click at [149, 161] on link "[PERSON_NAME]" at bounding box center [147, 165] width 65 height 9
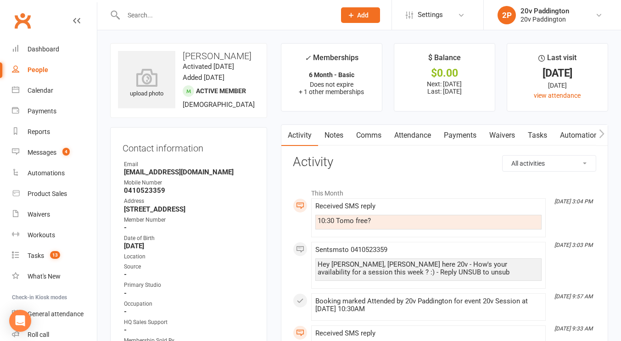
click at [362, 132] on link "Comms" at bounding box center [369, 135] width 38 height 21
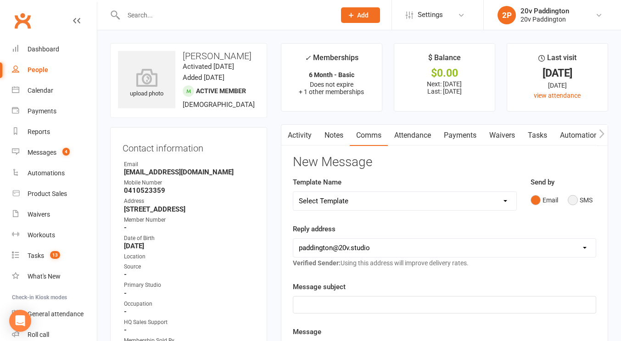
click at [575, 197] on button "SMS" at bounding box center [579, 199] width 25 height 17
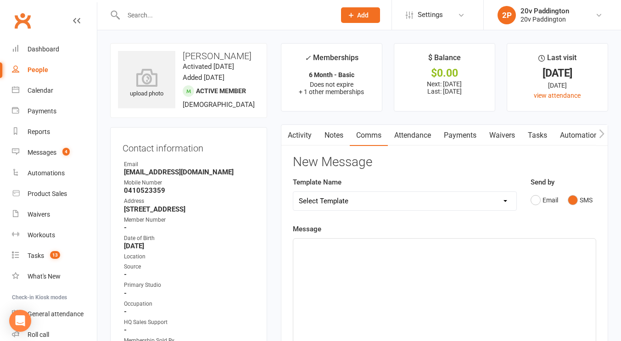
click at [462, 277] on div "﻿" at bounding box center [444, 308] width 302 height 138
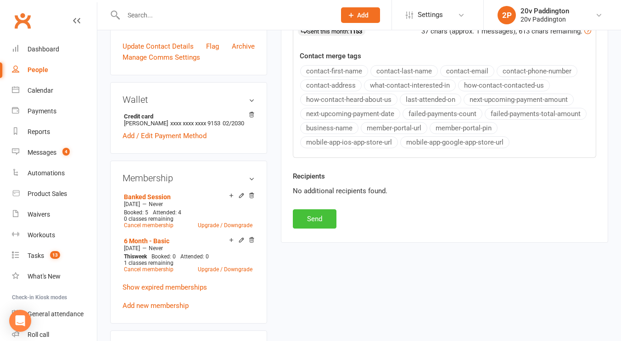
click at [315, 214] on button "Send" at bounding box center [315, 218] width 44 height 19
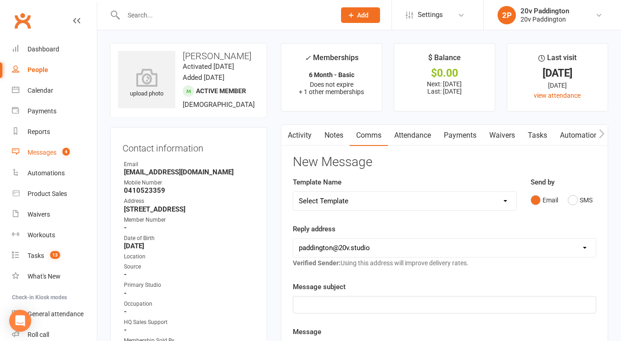
click at [56, 149] on div "Messages" at bounding box center [42, 152] width 29 height 7
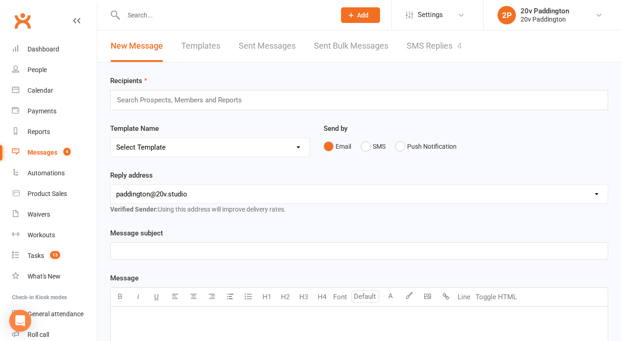
click at [431, 49] on link "SMS Replies 4" at bounding box center [433, 46] width 55 height 32
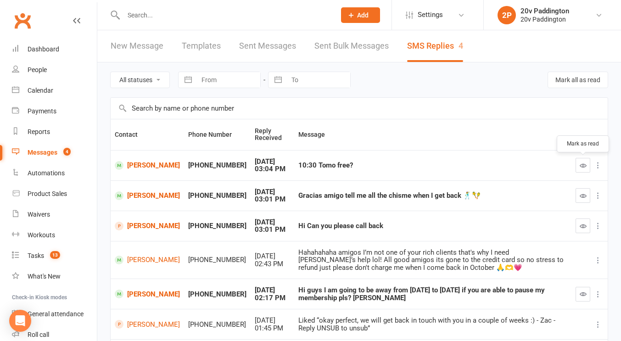
click at [585, 167] on icon "button" at bounding box center [582, 165] width 7 height 7
click at [585, 196] on icon "button" at bounding box center [582, 195] width 7 height 7
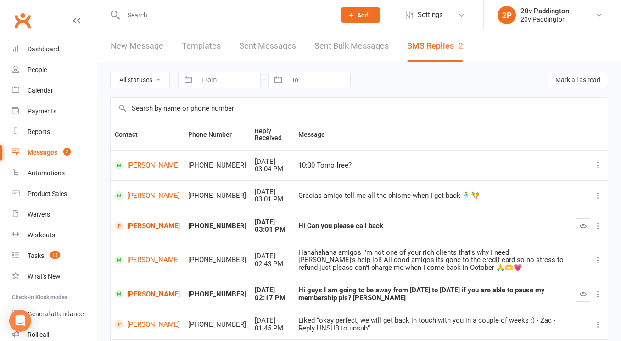
click at [57, 155] on link "Messages 2" at bounding box center [54, 152] width 85 height 21
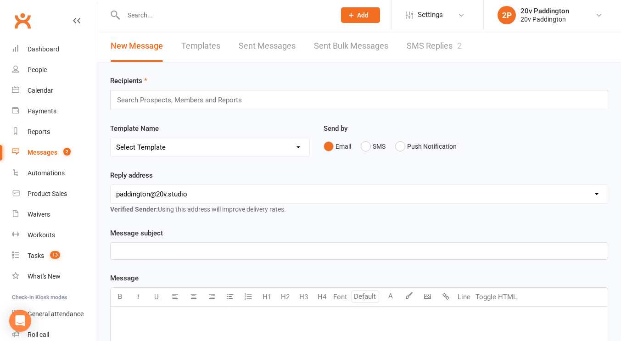
click at [431, 44] on link "SMS Replies 2" at bounding box center [433, 46] width 55 height 32
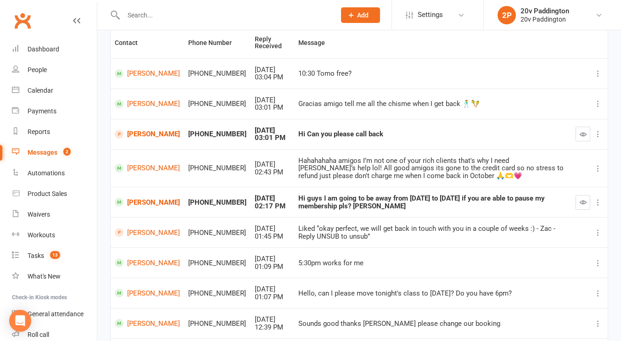
scroll to position [92, 0]
click at [147, 197] on link "[PERSON_NAME]" at bounding box center [147, 201] width 65 height 9
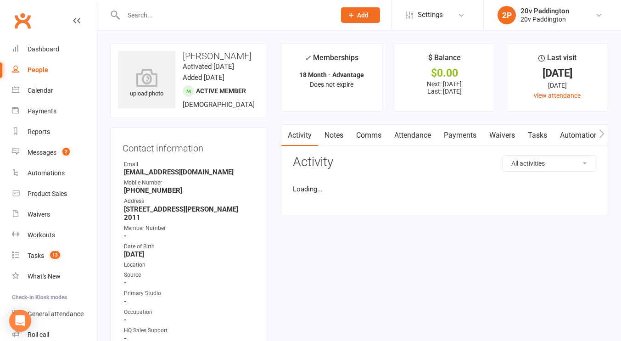
click at [361, 132] on link "Comms" at bounding box center [369, 135] width 38 height 21
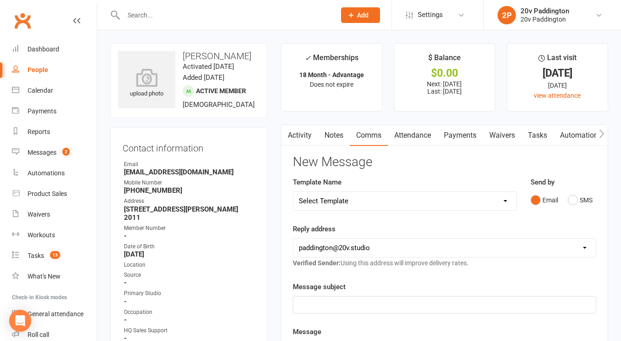
click at [566, 204] on div "Email SMS" at bounding box center [563, 199] width 66 height 17
click at [575, 202] on button "SMS" at bounding box center [579, 199] width 25 height 17
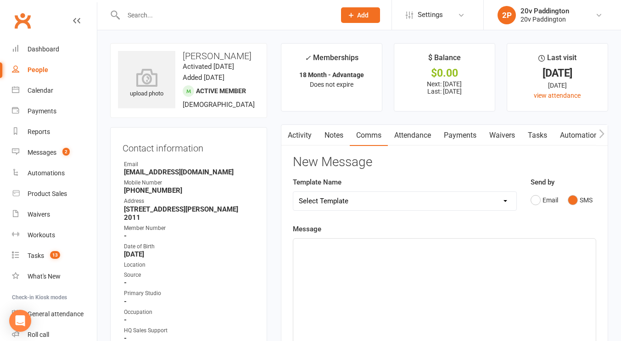
click at [480, 285] on div "﻿" at bounding box center [444, 308] width 302 height 138
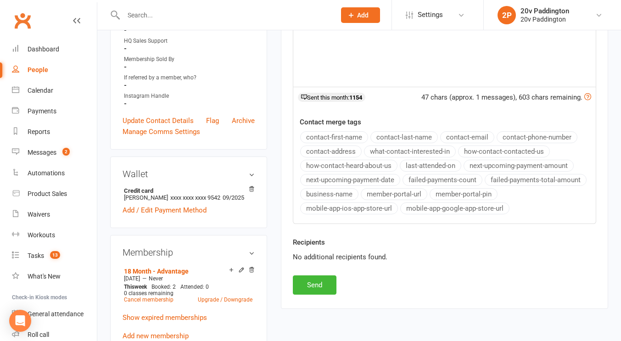
scroll to position [310, 0]
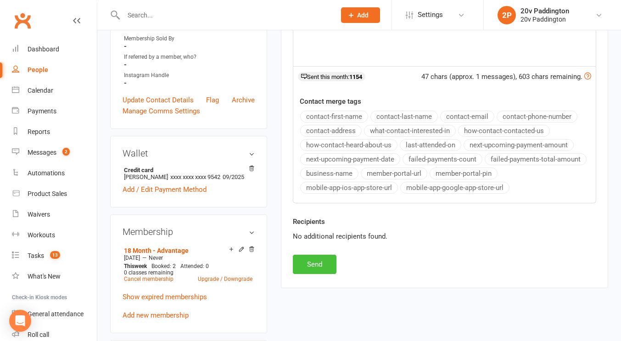
click at [303, 264] on button "Send" at bounding box center [315, 264] width 44 height 19
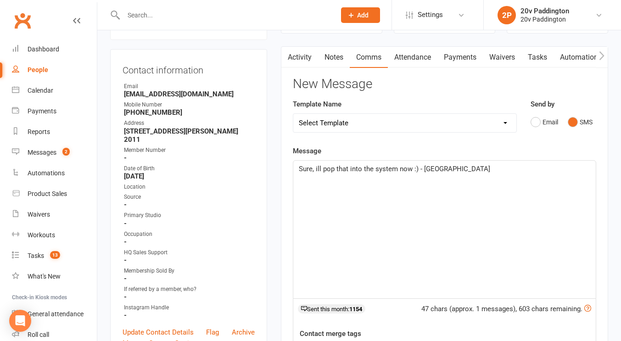
scroll to position [0, 0]
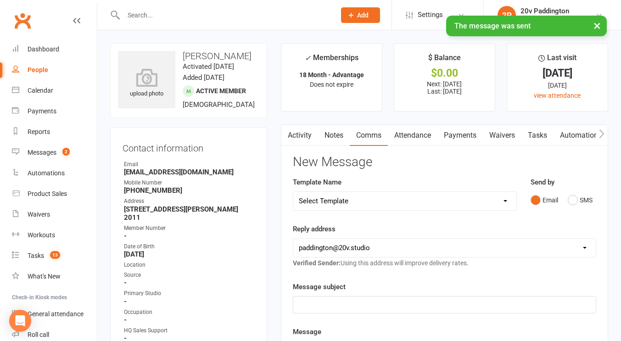
click at [308, 139] on link "Activity" at bounding box center [299, 135] width 37 height 21
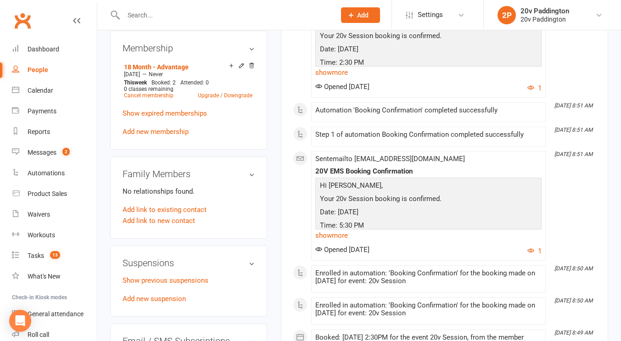
scroll to position [510, 0]
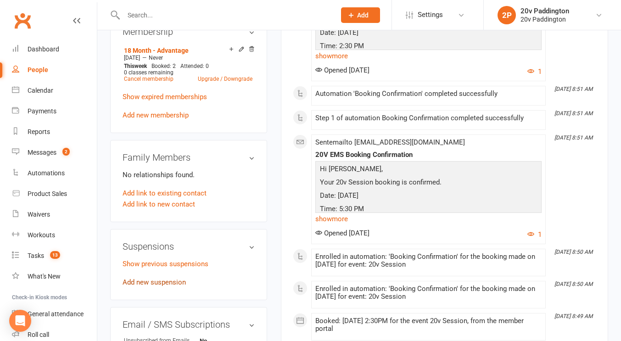
click at [139, 286] on link "Add new suspension" at bounding box center [153, 282] width 63 height 8
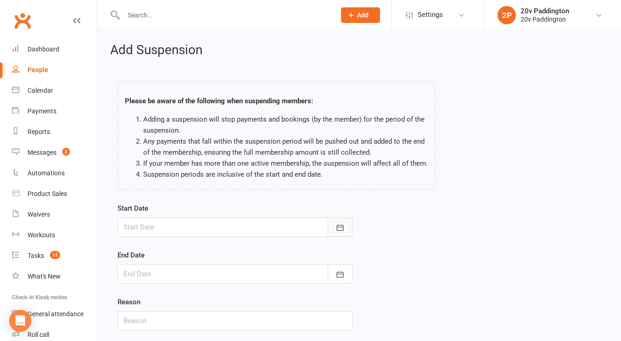
click at [332, 234] on button "button" at bounding box center [340, 226] width 25 height 19
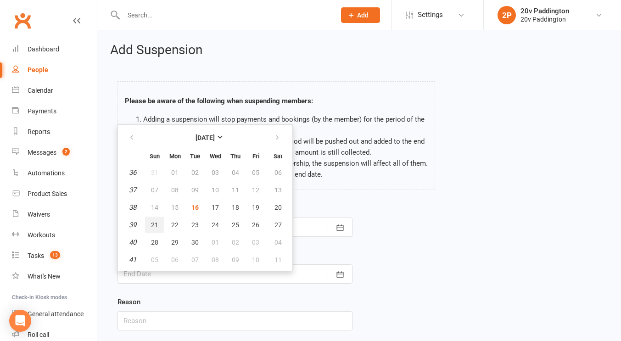
click at [155, 222] on span "21" at bounding box center [154, 224] width 7 height 7
type input "[DATE]"
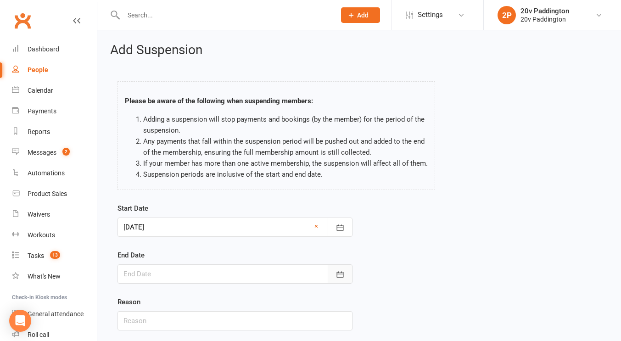
click at [338, 274] on icon "button" at bounding box center [339, 274] width 7 height 6
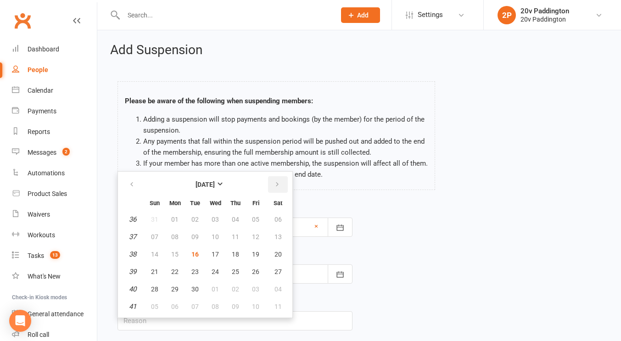
click at [279, 185] on icon "button" at bounding box center [277, 184] width 6 height 7
click at [150, 240] on button "05" at bounding box center [154, 236] width 19 height 17
type input "[DATE]"
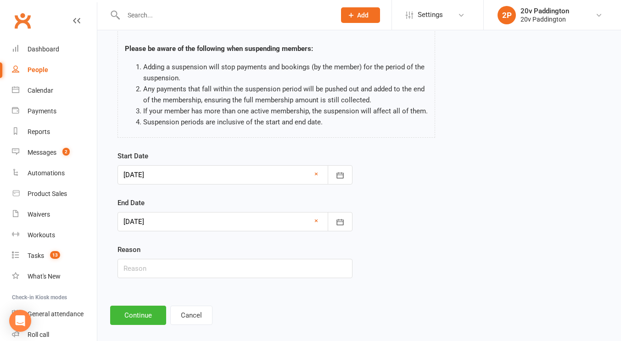
scroll to position [53, 0]
click at [237, 267] on input "text" at bounding box center [234, 267] width 235 height 19
click at [147, 311] on button "Continue" at bounding box center [138, 314] width 56 height 19
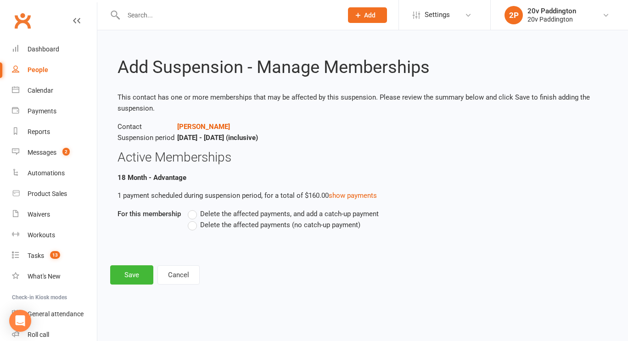
click at [189, 222] on label "Delete the affected payments (no catch-up payment)" at bounding box center [274, 224] width 172 height 11
click at [189, 219] on input "Delete the affected payments (no catch-up payment)" at bounding box center [191, 219] width 6 height 0
click at [132, 265] on button "Save" at bounding box center [131, 274] width 43 height 19
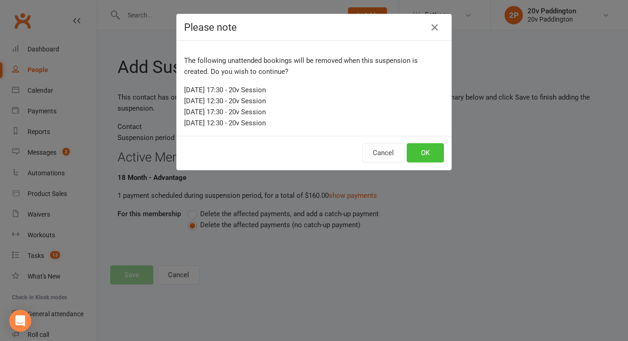
click at [423, 150] on button "OK" at bounding box center [424, 152] width 37 height 19
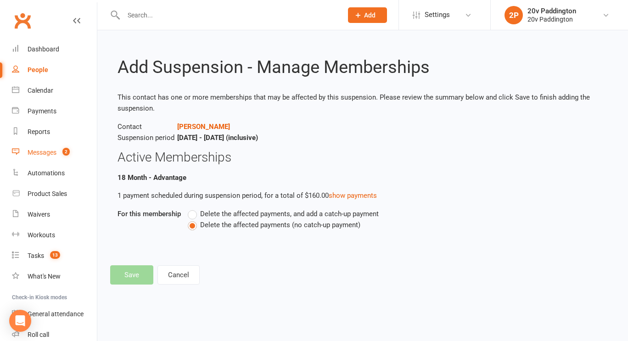
click at [34, 156] on div "Messages" at bounding box center [42, 152] width 29 height 7
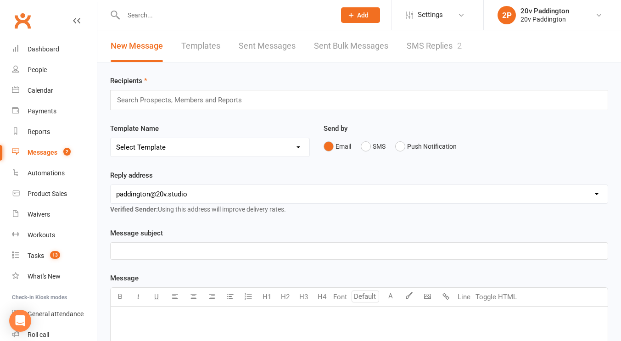
click at [428, 55] on link "SMS Replies 2" at bounding box center [433, 46] width 55 height 32
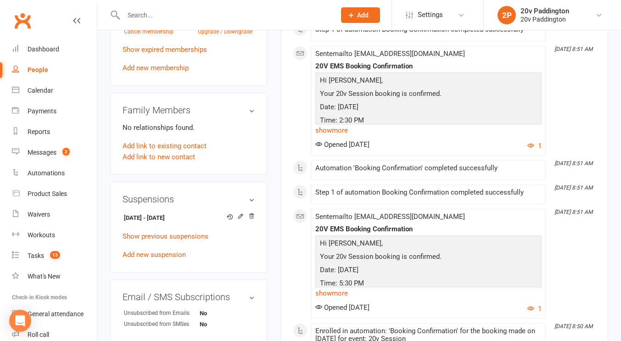
scroll to position [576, 0]
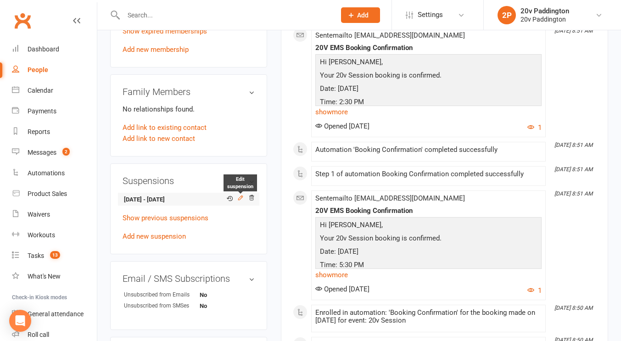
click at [240, 200] on icon at bounding box center [240, 197] width 4 height 4
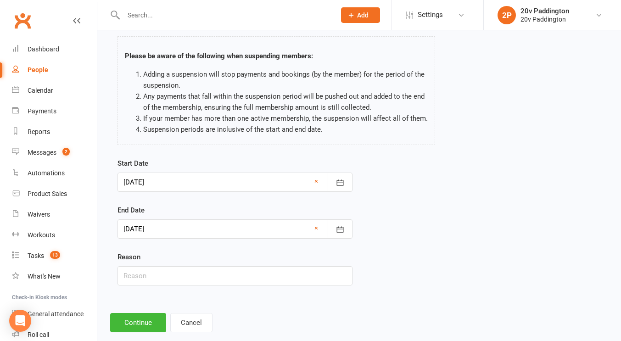
scroll to position [44, 0]
click at [346, 180] on button "button" at bounding box center [340, 182] width 25 height 19
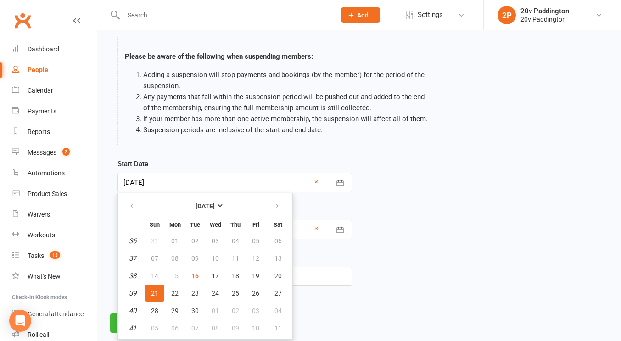
scroll to position [62, 0]
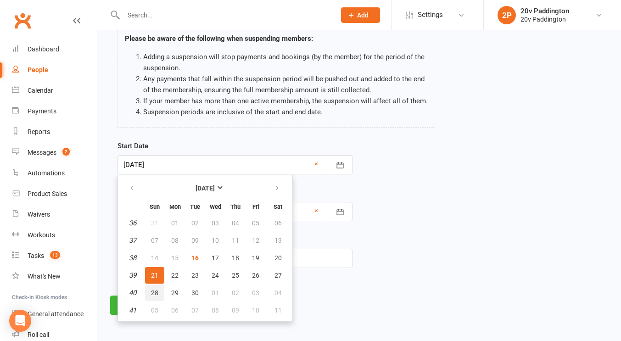
click at [154, 286] on button "28" at bounding box center [154, 292] width 19 height 17
type input "[DATE]"
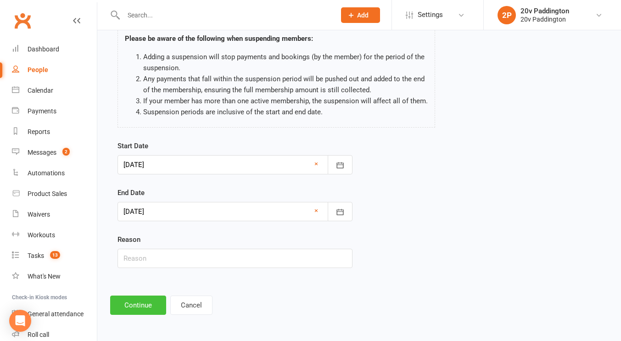
click at [145, 300] on button "Continue" at bounding box center [138, 304] width 56 height 19
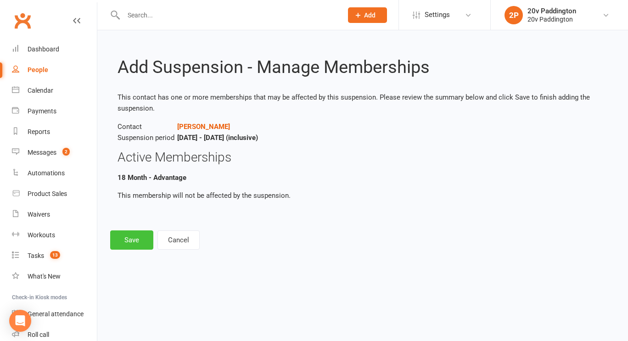
click at [134, 240] on button "Save" at bounding box center [131, 239] width 43 height 19
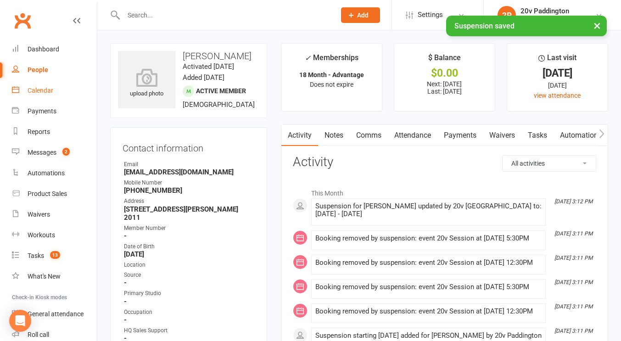
click at [52, 92] on div "Calendar" at bounding box center [41, 90] width 26 height 7
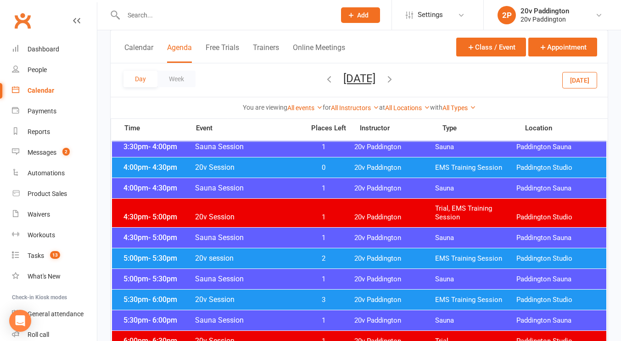
scroll to position [782, 0]
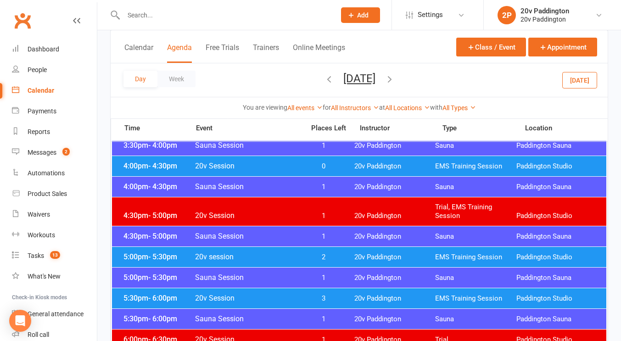
click at [249, 295] on span "20v Session" at bounding box center [247, 298] width 105 height 9
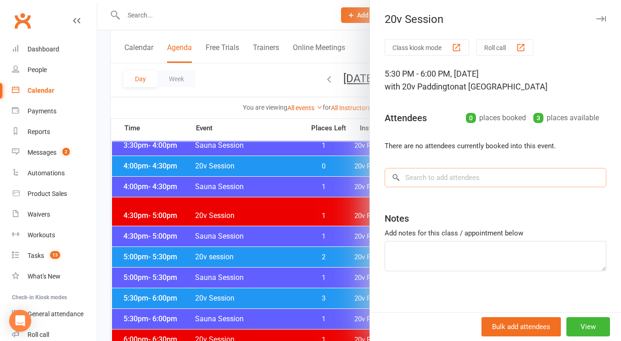
click at [444, 185] on input "search" at bounding box center [495, 177] width 222 height 19
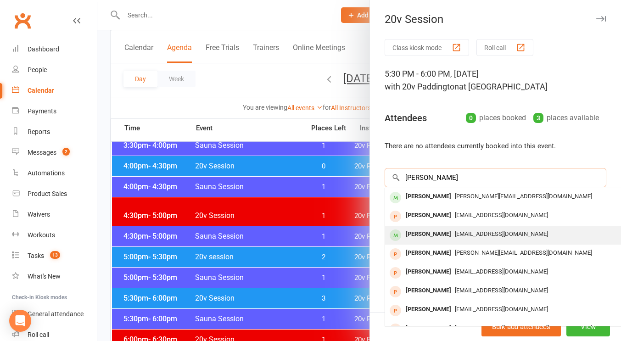
type input "[PERSON_NAME]"
click at [424, 235] on div "[PERSON_NAME]" at bounding box center [428, 234] width 53 height 13
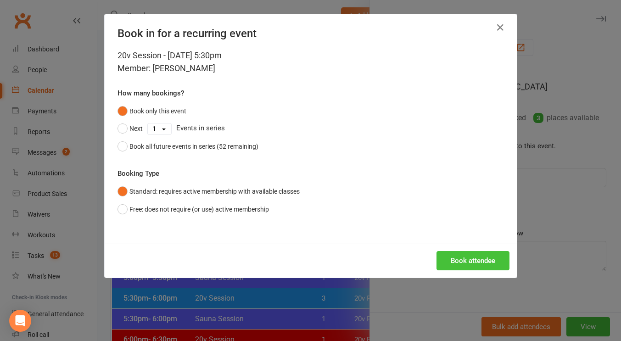
click at [452, 260] on button "Book attendee" at bounding box center [472, 260] width 73 height 19
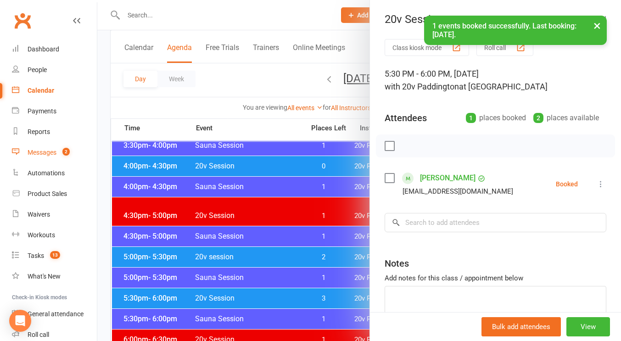
click at [57, 150] on link "Messages 2" at bounding box center [54, 152] width 85 height 21
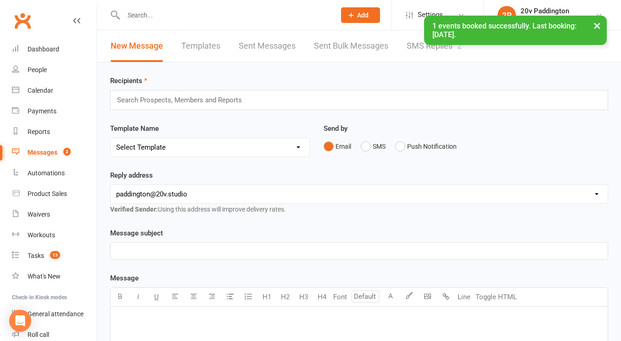
click at [410, 53] on link "SMS Replies 2" at bounding box center [433, 46] width 55 height 32
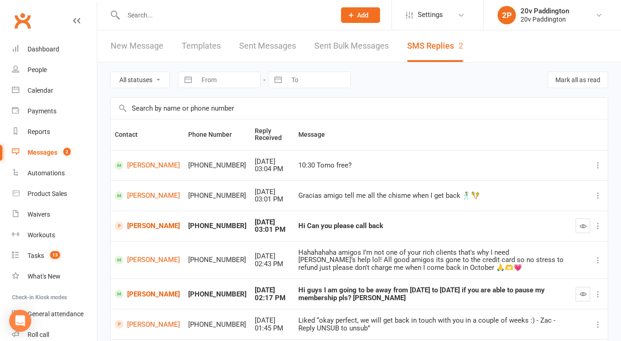
click at [573, 295] on td at bounding box center [589, 293] width 36 height 30
drag, startPoint x: 580, startPoint y: 293, endPoint x: 373, endPoint y: 203, distance: 225.4
click at [373, 203] on td "Gracias amigo tell me all the chisme when I get back 🕺🪇" at bounding box center [432, 195] width 277 height 30
click at [584, 296] on icon "button" at bounding box center [582, 293] width 7 height 7
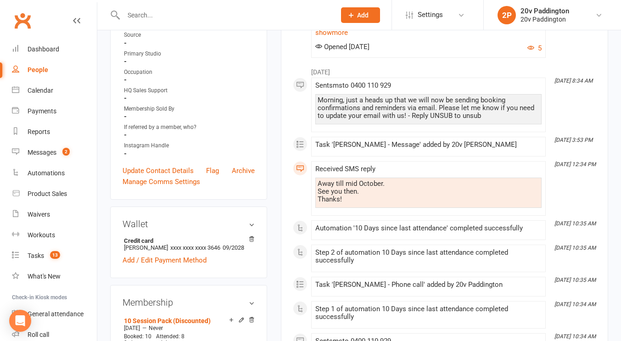
scroll to position [262, 0]
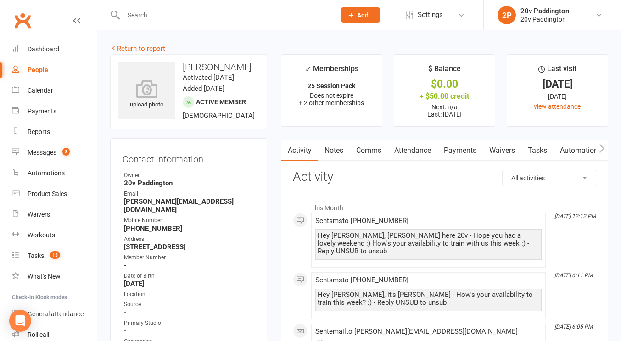
click at [382, 147] on link "Comms" at bounding box center [369, 150] width 38 height 21
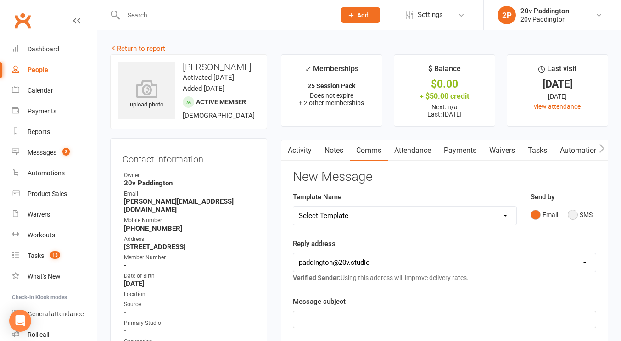
click at [583, 215] on button "SMS" at bounding box center [579, 214] width 25 height 17
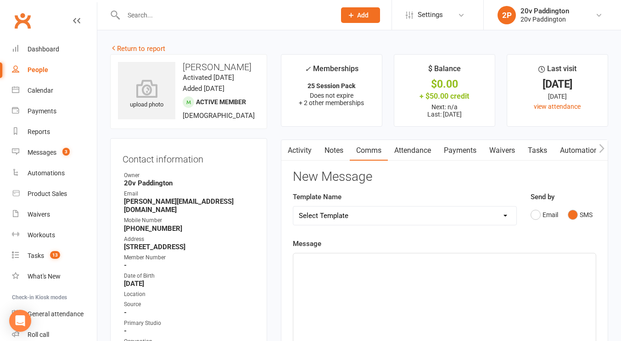
click at [488, 276] on div "﻿" at bounding box center [444, 322] width 302 height 138
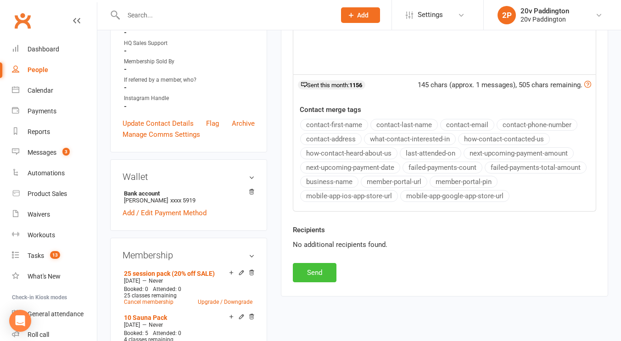
scroll to position [322, 0]
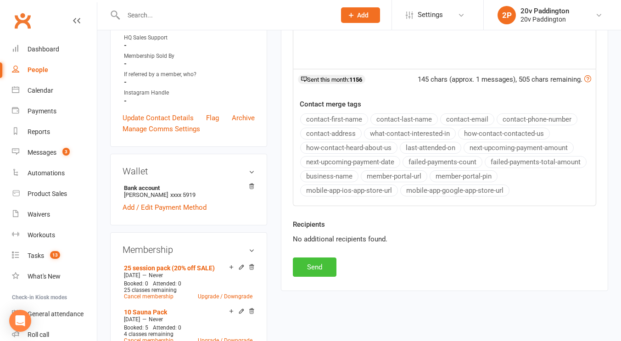
click at [310, 267] on button "Send" at bounding box center [315, 266] width 44 height 19
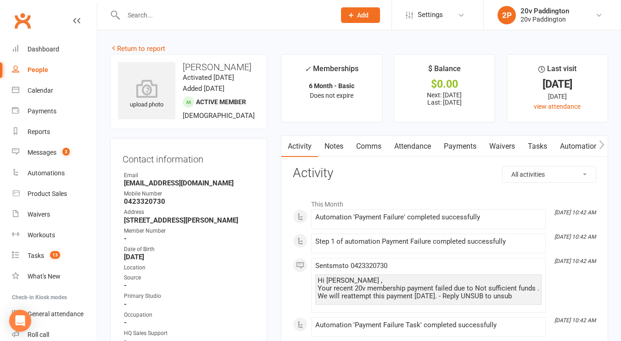
click at [370, 136] on link "Comms" at bounding box center [369, 146] width 38 height 21
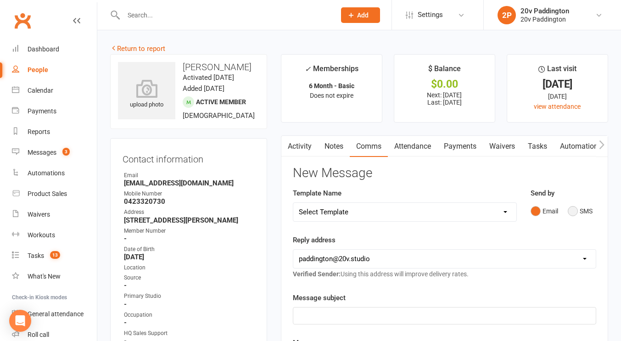
click at [578, 219] on button "SMS" at bounding box center [579, 210] width 25 height 17
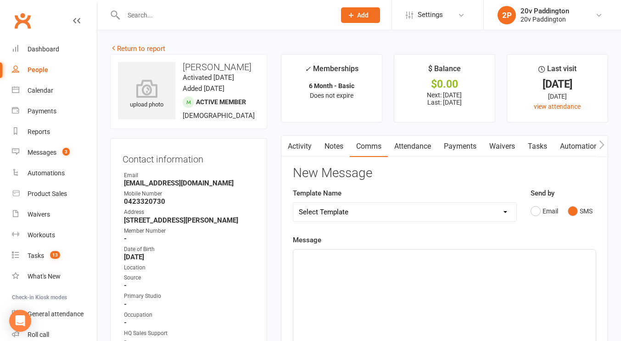
click at [521, 276] on div "﻿" at bounding box center [444, 319] width 302 height 138
click at [384, 256] on span "Hey Michelene, its Zac - how your availability to come in for" at bounding box center [401, 258] width 204 height 8
click at [542, 267] on div "Hey Michelene, its Zac - how's your availability to come in for" at bounding box center [444, 319] width 302 height 138
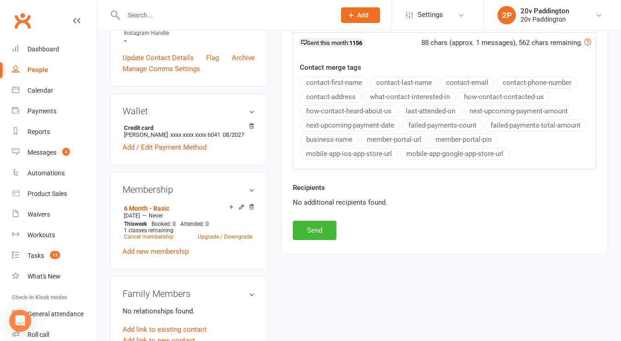
scroll to position [393, 0]
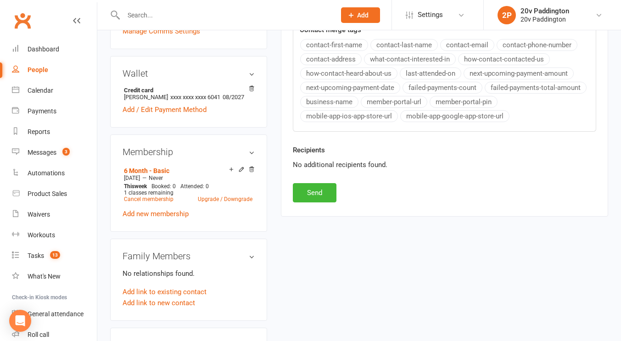
click at [306, 179] on div "Recipients No additional recipients found." at bounding box center [444, 164] width 317 height 39
click at [307, 182] on div "Recipients No additional recipients found." at bounding box center [444, 164] width 317 height 39
click at [328, 196] on button "Send" at bounding box center [315, 192] width 44 height 19
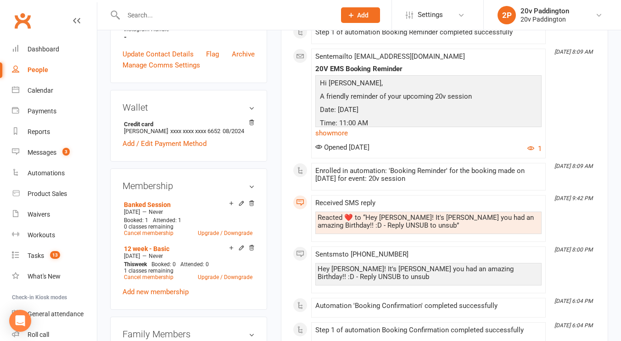
scroll to position [400, 0]
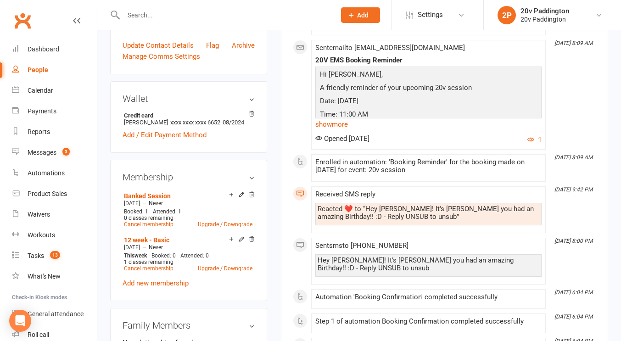
click at [359, 264] on div "Hey [PERSON_NAME]! It's [PERSON_NAME] you had an amazing Birthday!! :D - Reply …" at bounding box center [428, 264] width 222 height 16
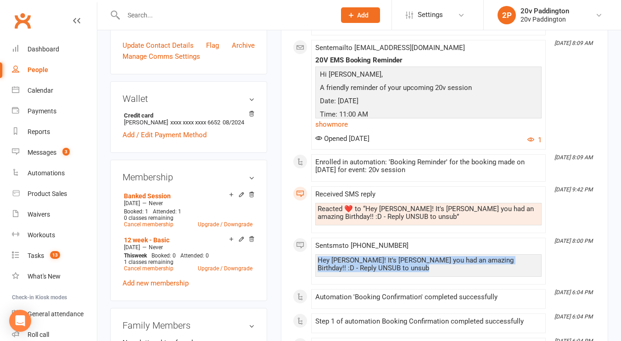
click at [359, 264] on div "Hey [PERSON_NAME]! It's [PERSON_NAME] you had an amazing Birthday!! :D - Reply …" at bounding box center [428, 264] width 222 height 16
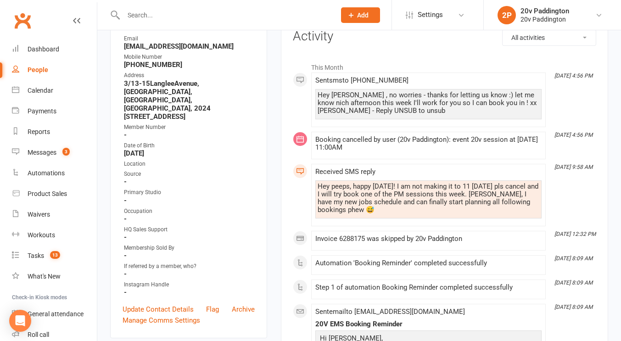
scroll to position [0, 0]
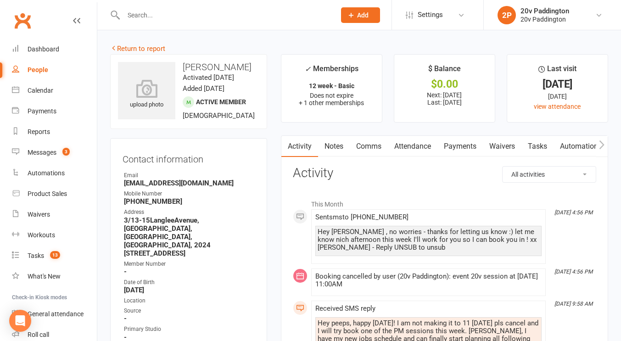
click at [368, 156] on link "Comms" at bounding box center [369, 146] width 38 height 21
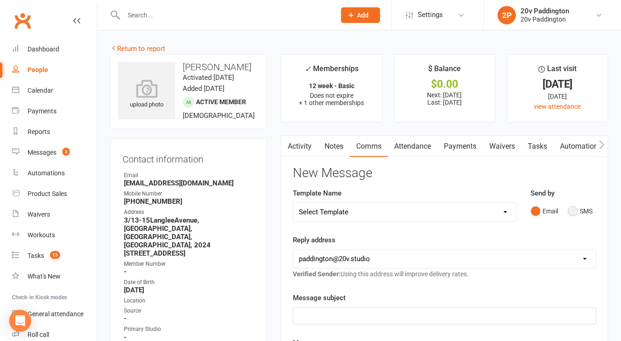
click at [577, 208] on button "SMS" at bounding box center [579, 210] width 25 height 17
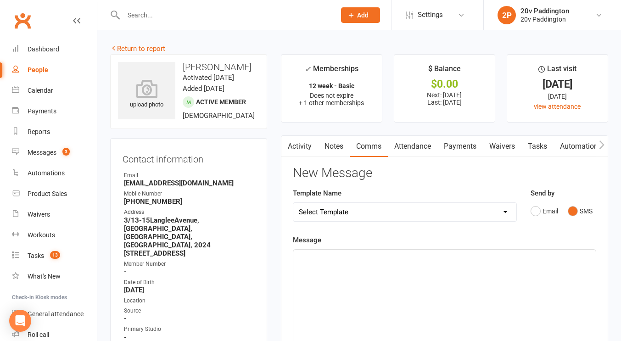
click at [493, 300] on div "﻿" at bounding box center [444, 319] width 302 height 138
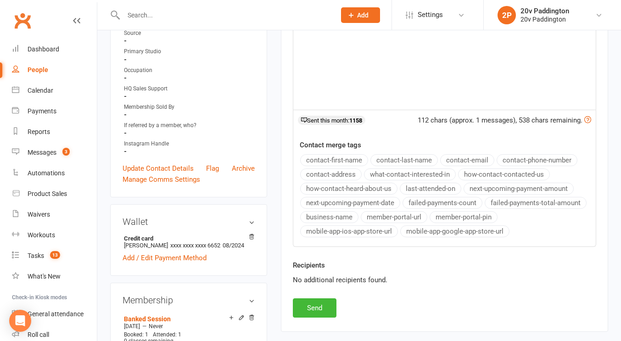
scroll to position [360, 0]
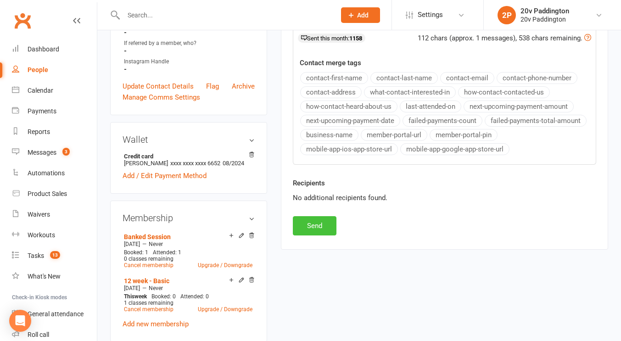
click at [310, 217] on button "Send" at bounding box center [315, 225] width 44 height 19
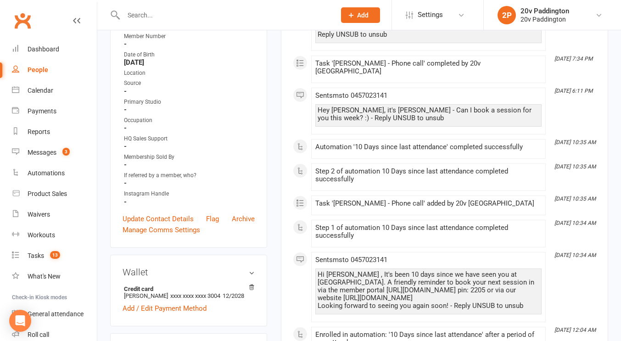
scroll to position [212, 0]
click at [393, 107] on div "Hey Meghan, it's Joel - Can I book a session for you this week? :) - Reply UNSU…" at bounding box center [428, 115] width 222 height 16
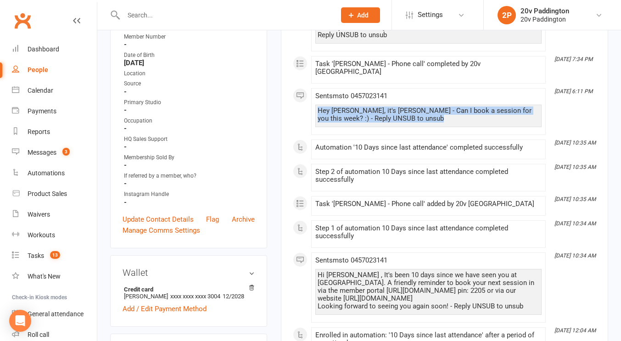
click at [393, 107] on div "Hey Meghan, it's Joel - Can I book a session for you this week? :) - Reply UNSU…" at bounding box center [428, 115] width 222 height 16
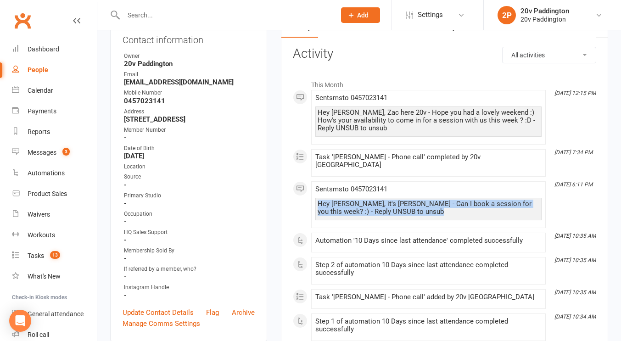
scroll to position [119, 0]
copy div "Hey Meghan, it's Joel - Can I book a session for you this week? :) - Reply UNSU…"
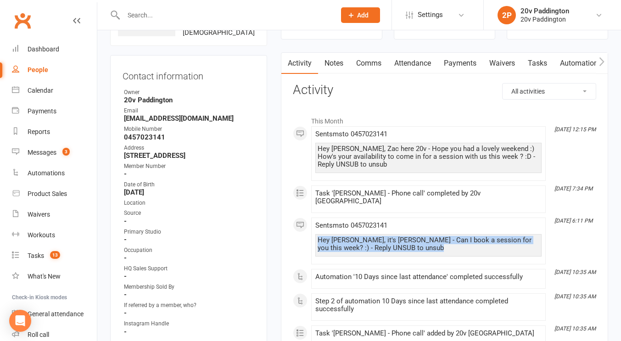
scroll to position [83, 0]
click at [362, 59] on link "Comms" at bounding box center [369, 63] width 38 height 21
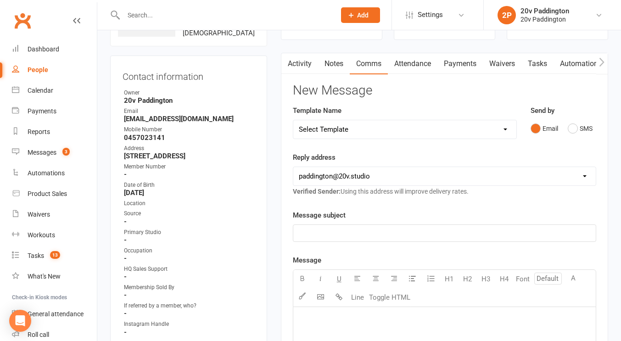
drag, startPoint x: 564, startPoint y: 118, endPoint x: 585, endPoint y: 139, distance: 30.2
drag, startPoint x: 585, startPoint y: 139, endPoint x: 567, endPoint y: 131, distance: 20.7
drag, startPoint x: 567, startPoint y: 131, endPoint x: 574, endPoint y: 128, distance: 8.0
click at [574, 128] on button "SMS" at bounding box center [579, 128] width 25 height 17
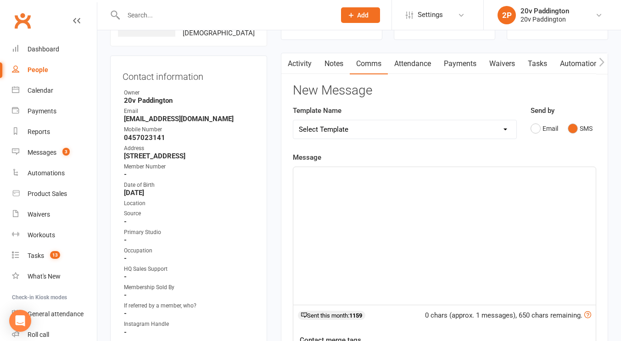
click at [551, 185] on div "﻿" at bounding box center [444, 236] width 302 height 138
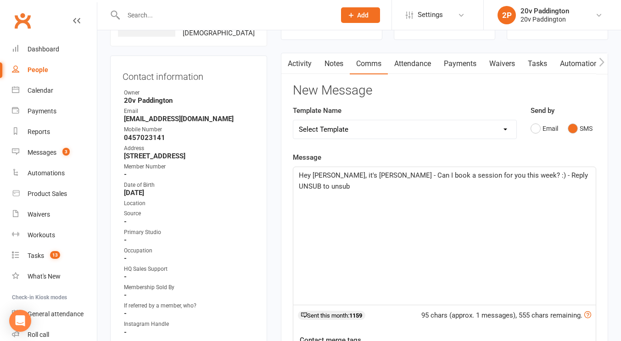
click at [349, 173] on span "Hey Meghan, it's Joel - Can I book a session for you this week? :) - Reply UNSU…" at bounding box center [444, 180] width 291 height 19
click at [350, 173] on span "Hey Meghan, it's Joel - Can I book a session for you this week? :) - Reply UNSU…" at bounding box center [444, 180] width 291 height 19
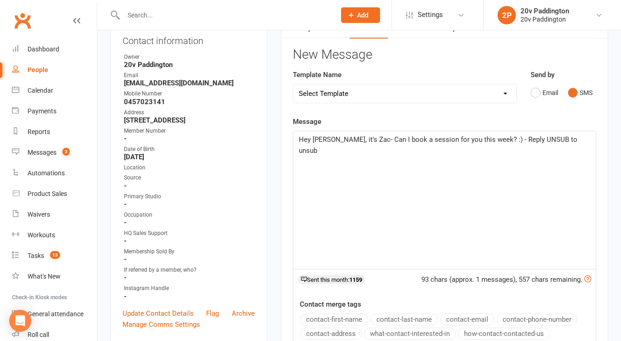
scroll to position [119, 0]
click at [430, 142] on span "Hey Meghan, it's Zac- Can I book a session for you this week? :) - Reply UNSUB …" at bounding box center [439, 144] width 280 height 19
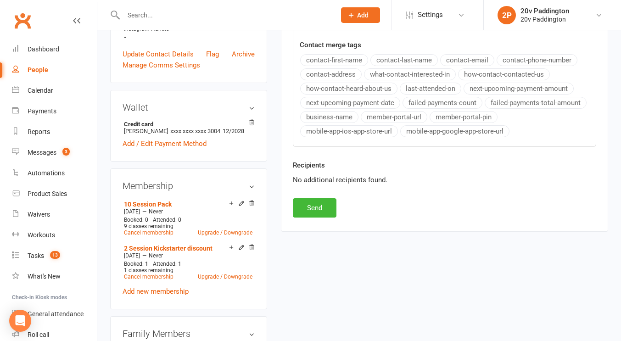
scroll to position [438, 0]
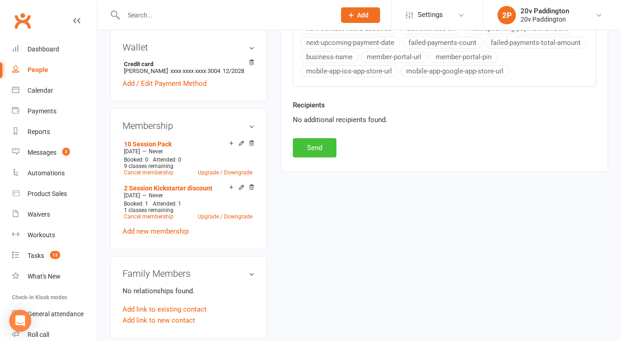
click at [303, 150] on button "Send" at bounding box center [315, 147] width 44 height 19
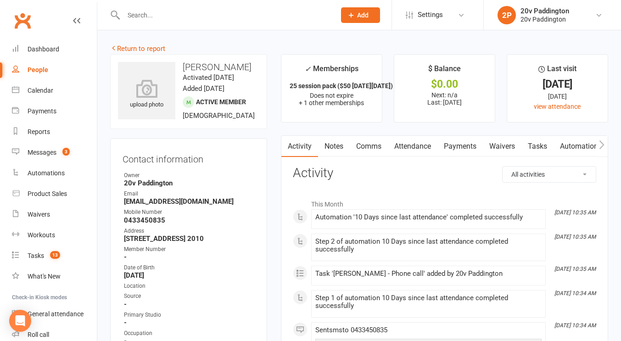
click at [402, 138] on link "Attendance" at bounding box center [413, 146] width 50 height 21
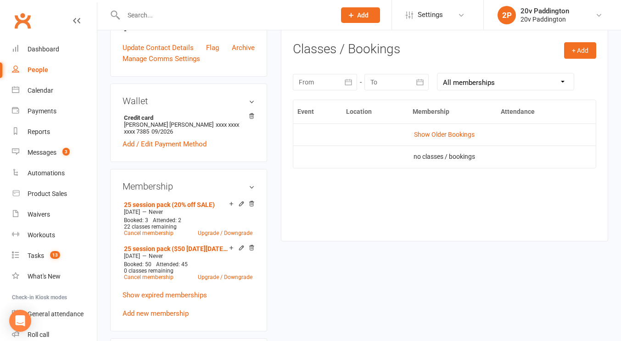
scroll to position [388, 0]
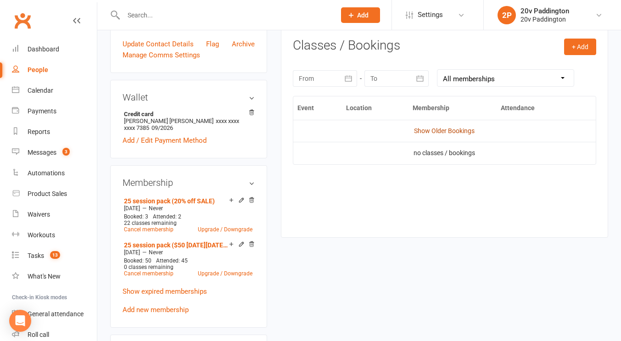
click at [449, 129] on link "Show Older Bookings" at bounding box center [444, 130] width 61 height 7
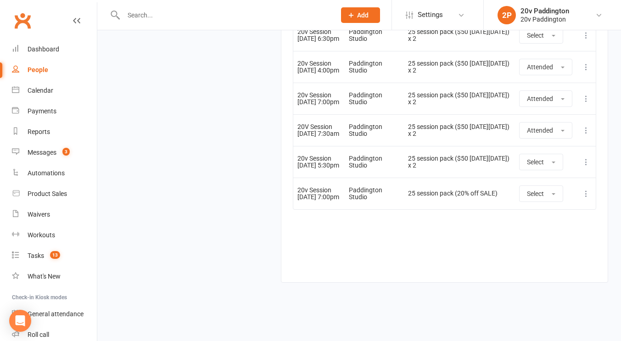
scroll to position [4994, 0]
click at [541, 166] on span "Select" at bounding box center [535, 161] width 17 height 7
click at [554, 183] on link "Attended" at bounding box center [564, 182] width 91 height 18
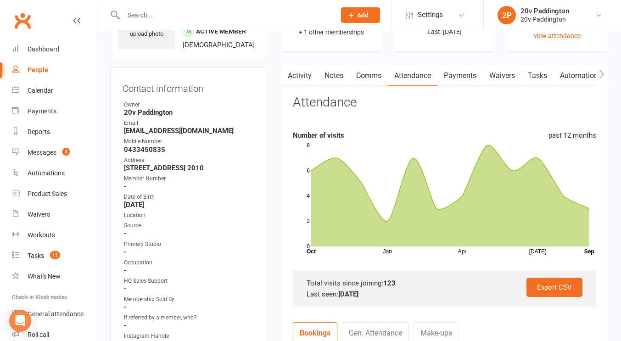
scroll to position [0, 0]
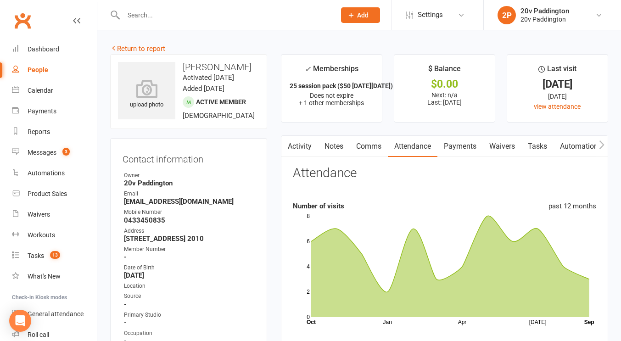
click at [363, 139] on link "Comms" at bounding box center [369, 146] width 38 height 21
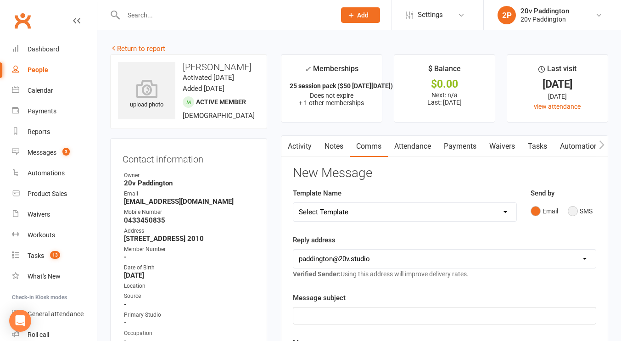
click at [570, 214] on button "SMS" at bounding box center [579, 210] width 25 height 17
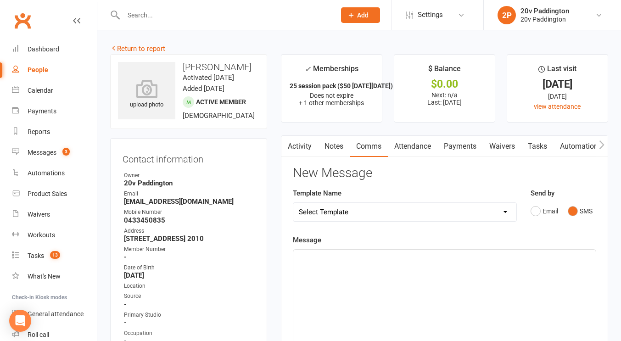
click at [508, 294] on div "﻿" at bounding box center [444, 319] width 302 height 138
click at [373, 258] on span "Hey Pawel, its Zac - Hows your availability to come in for a sesh this week? :)" at bounding box center [417, 258] width 237 height 8
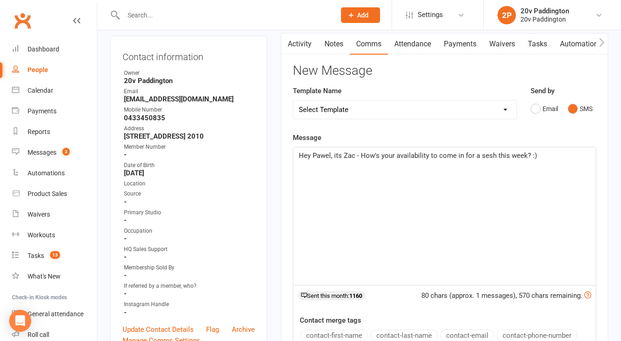
scroll to position [447, 0]
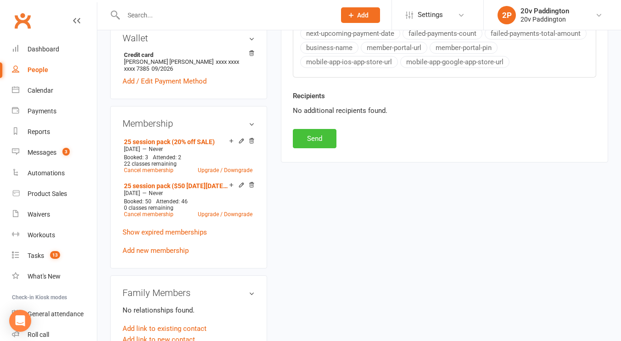
click at [317, 143] on button "Send" at bounding box center [315, 138] width 44 height 19
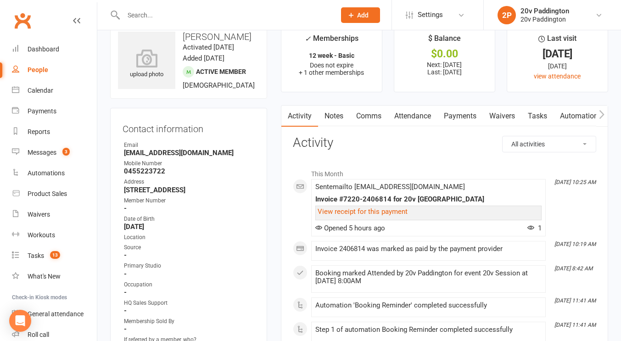
scroll to position [31, 0]
click at [372, 114] on link "Comms" at bounding box center [369, 115] width 38 height 21
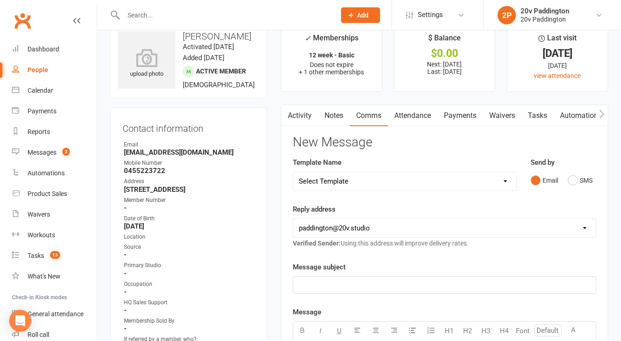
click at [412, 115] on link "Attendance" at bounding box center [413, 115] width 50 height 21
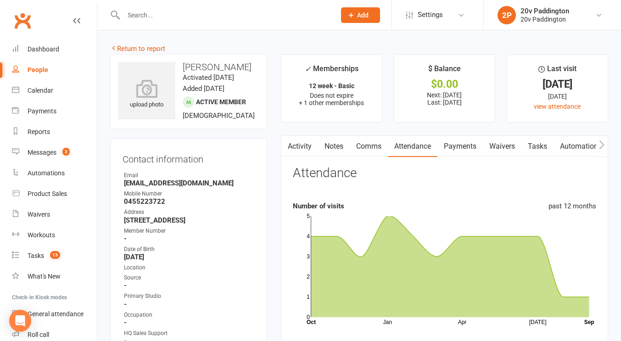
click at [357, 144] on link "Comms" at bounding box center [369, 146] width 38 height 21
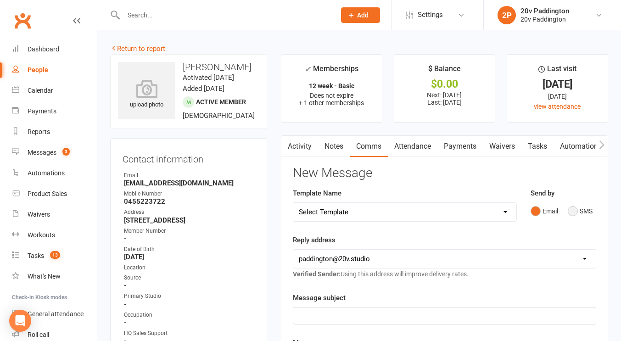
click at [571, 206] on button "SMS" at bounding box center [579, 210] width 25 height 17
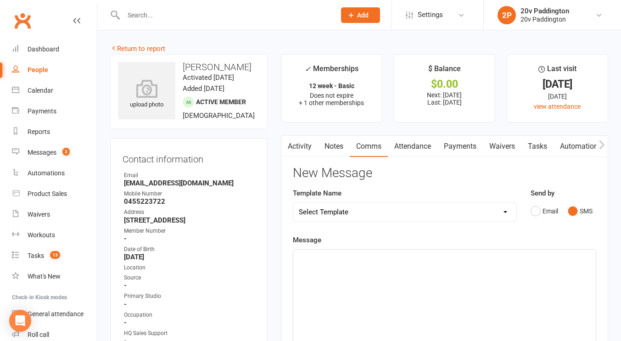
click at [493, 284] on div "﻿" at bounding box center [444, 319] width 302 height 138
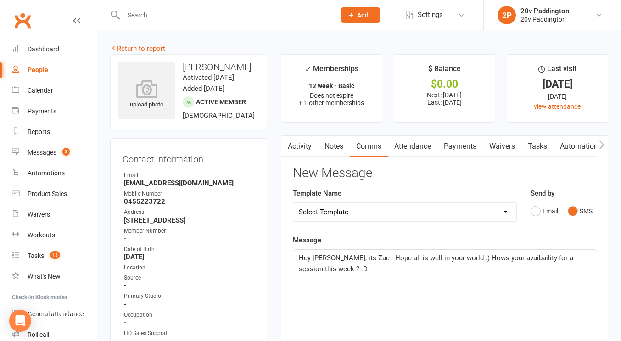
click at [503, 257] on span "Hey Leanne, its Zac - Hope all is well in your world :) Hows your avaibaility f…" at bounding box center [437, 263] width 276 height 19
click at [472, 258] on span "Hey Leanne, its Zac - Hope all is well in your world :) Hows your availability …" at bounding box center [438, 263] width 278 height 19
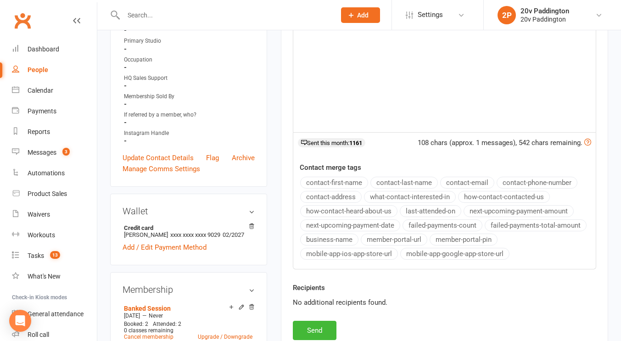
scroll to position [467, 0]
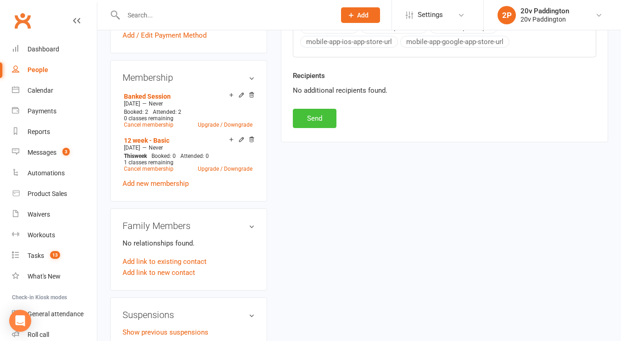
click at [324, 123] on button "Send" at bounding box center [315, 118] width 44 height 19
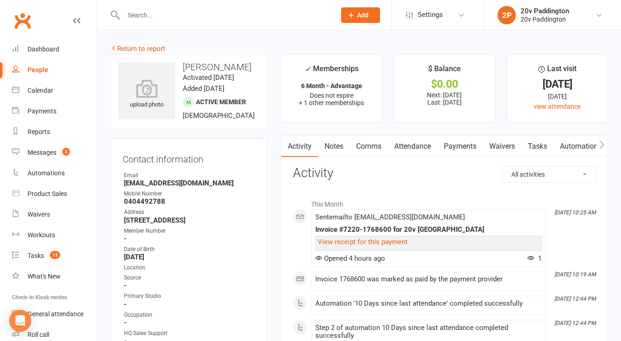
click at [369, 146] on link "Comms" at bounding box center [369, 146] width 38 height 21
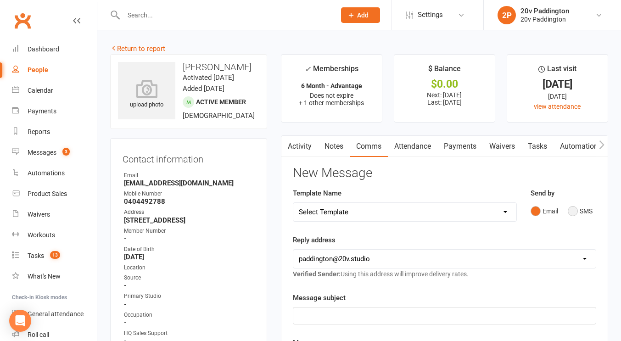
click at [569, 207] on button "SMS" at bounding box center [579, 210] width 25 height 17
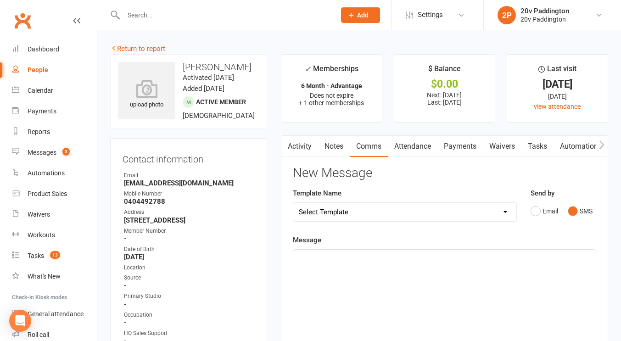
click at [499, 274] on div "﻿" at bounding box center [444, 319] width 302 height 138
click at [365, 259] on span "Hey [PERSON_NAME], Its Zac here -" at bounding box center [354, 258] width 110 height 8
click at [365, 260] on span "Hey [PERSON_NAME], Its Zac here -" at bounding box center [354, 258] width 110 height 8
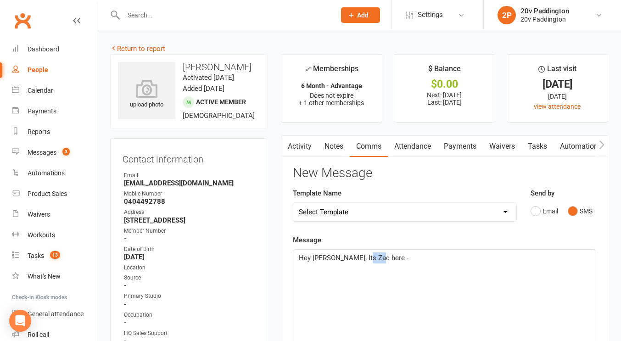
click at [365, 260] on p "Hey [PERSON_NAME], Its Zac here -" at bounding box center [444, 257] width 291 height 11
click at [381, 262] on p "Hey [PERSON_NAME], Its Zac -" at bounding box center [444, 257] width 291 height 11
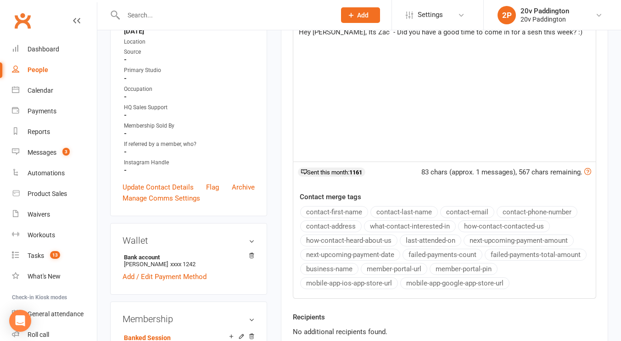
scroll to position [255, 0]
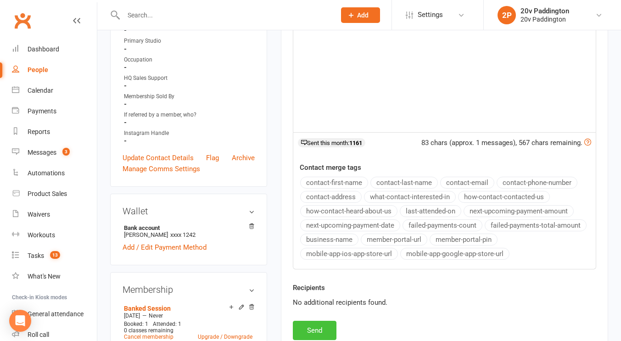
click at [309, 328] on button "Send" at bounding box center [315, 330] width 44 height 19
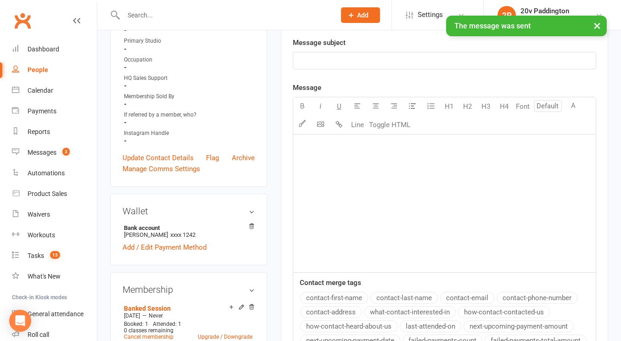
scroll to position [0, 0]
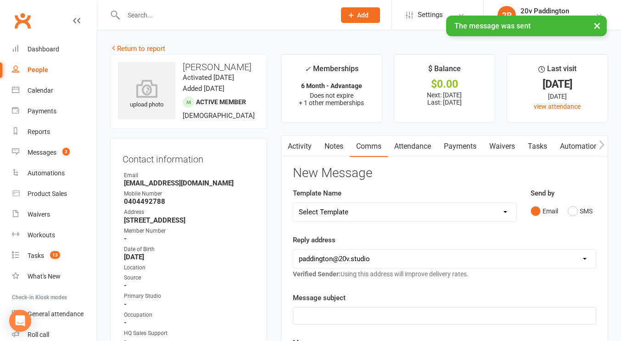
click at [220, 16] on div "× The message was sent" at bounding box center [304, 16] width 609 height 0
click at [177, 13] on input "text" at bounding box center [225, 15] width 208 height 13
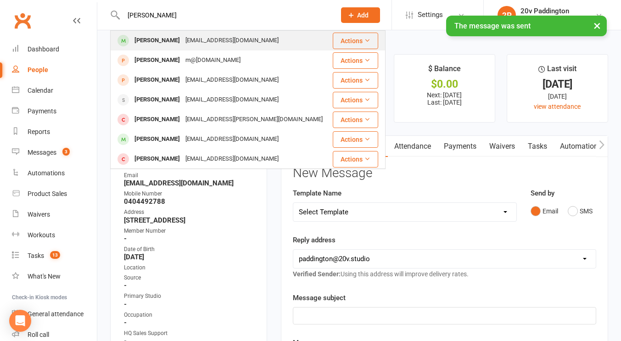
type input "hillary"
click at [161, 44] on div "Hilary Anderson" at bounding box center [157, 40] width 51 height 13
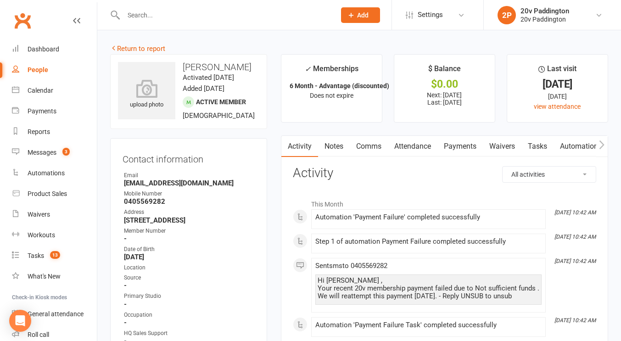
click at [373, 147] on link "Comms" at bounding box center [369, 146] width 38 height 21
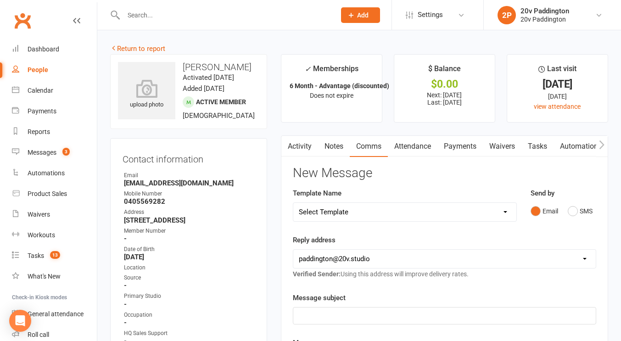
click at [410, 146] on link "Attendance" at bounding box center [413, 146] width 50 height 21
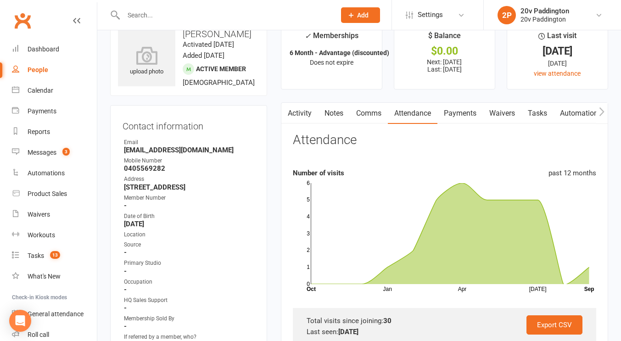
scroll to position [33, 0]
click at [460, 117] on link "Payments" at bounding box center [459, 113] width 45 height 21
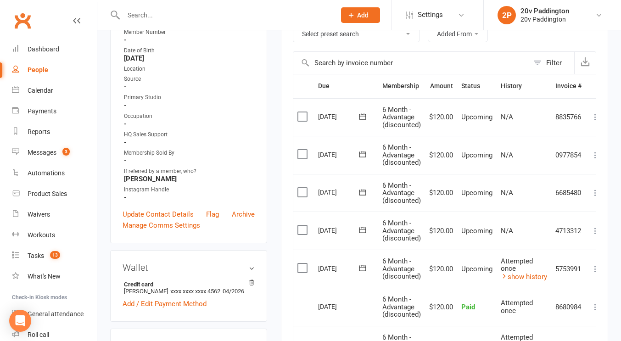
scroll to position [218, 0]
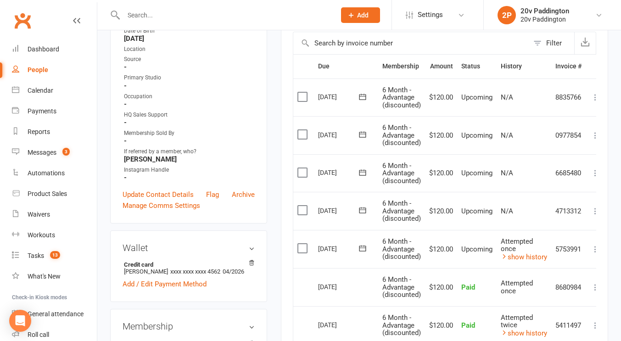
click at [303, 244] on label at bounding box center [303, 248] width 12 height 9
click at [303, 244] on input "checkbox" at bounding box center [300, 244] width 6 height 0
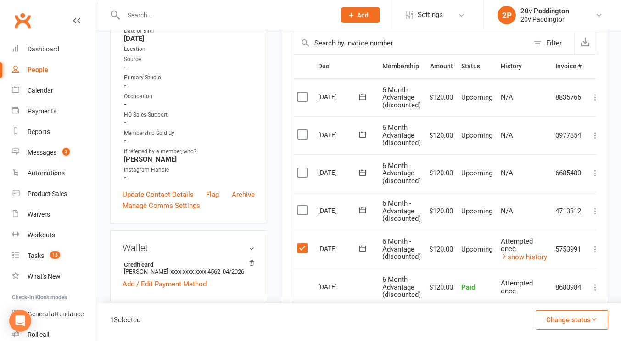
click at [577, 318] on button "Change status" at bounding box center [571, 319] width 72 height 19
click at [545, 293] on link "Skipped" at bounding box center [562, 295] width 91 height 18
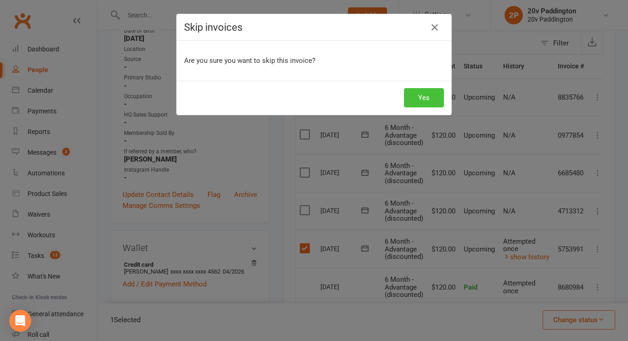
click at [419, 105] on button "Yes" at bounding box center [424, 97] width 40 height 19
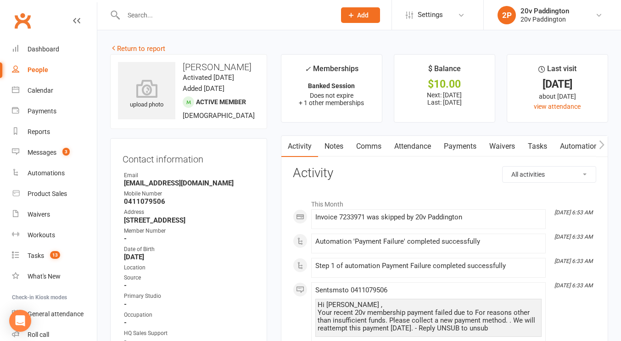
click at [370, 144] on link "Comms" at bounding box center [369, 146] width 38 height 21
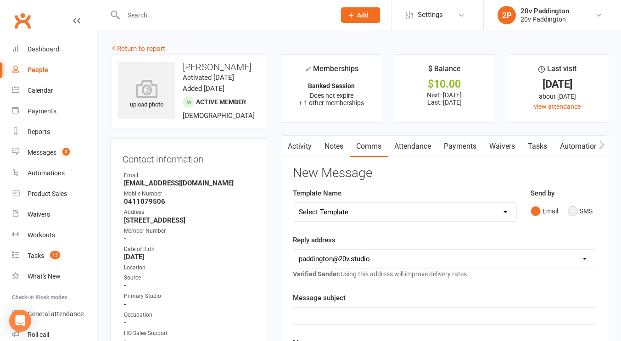
click at [589, 216] on button "SMS" at bounding box center [579, 210] width 25 height 17
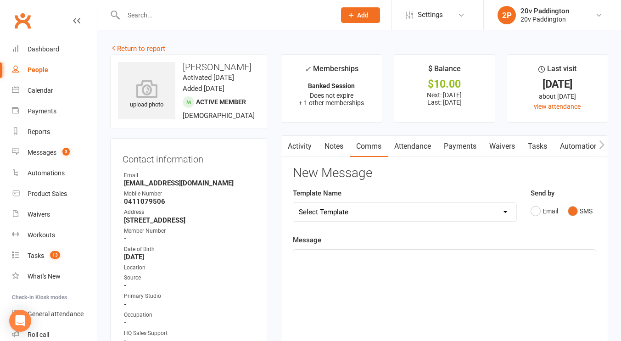
click at [459, 308] on div "﻿" at bounding box center [444, 319] width 302 height 138
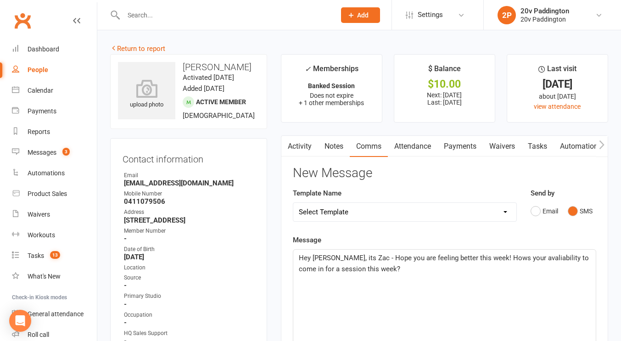
click at [485, 260] on span "Hey [PERSON_NAME], its Zac - Hope you are feeling better this week! Hows your a…" at bounding box center [445, 263] width 292 height 19
click at [538, 256] on span "Hey [PERSON_NAME], its Zac - Hope you are feeling better this week! How's your …" at bounding box center [445, 263] width 293 height 19
click at [540, 259] on span "Hey [PERSON_NAME], its Zac - Hope you are feeling better this week! How's your …" at bounding box center [445, 263] width 293 height 19
click at [527, 259] on span "Hey [PERSON_NAME], its Zac - Hope you are feeling better this week! How's your …" at bounding box center [445, 263] width 293 height 19
click at [381, 259] on span "Hey [PERSON_NAME], its Zac - Hope you are feeling better this week! How's your …" at bounding box center [445, 263] width 293 height 19
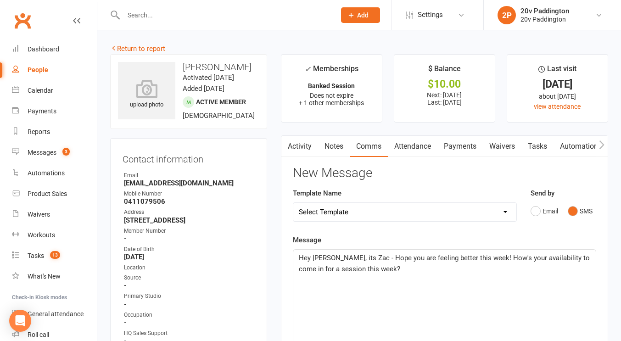
click at [378, 264] on p "Hey [PERSON_NAME], its Zac - Hope you are feeling better this week! How's your …" at bounding box center [444, 263] width 291 height 22
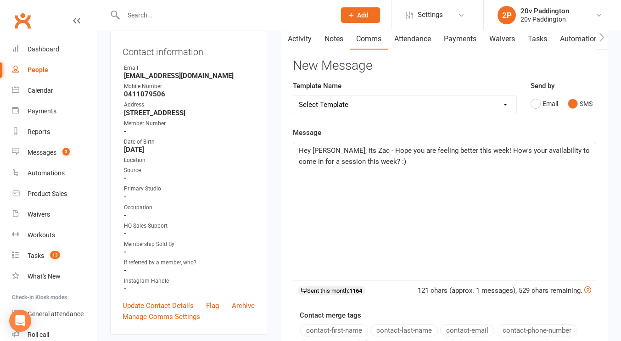
scroll to position [368, 0]
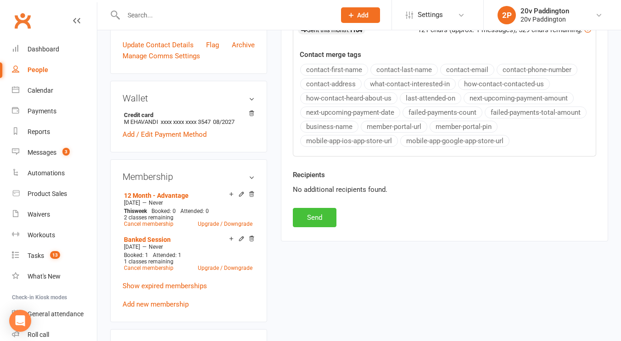
click at [324, 208] on button "Send" at bounding box center [315, 217] width 44 height 19
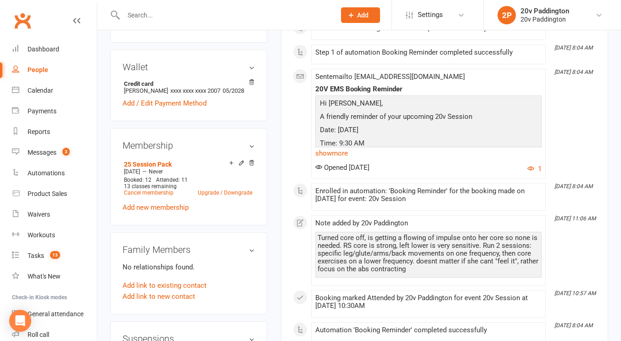
scroll to position [409, 0]
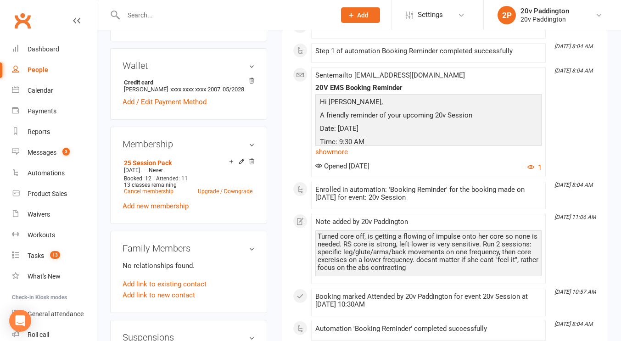
click at [411, 247] on div "Turned core off, is getting a flowing of impulse onto her core so none is neede…" at bounding box center [428, 252] width 222 height 39
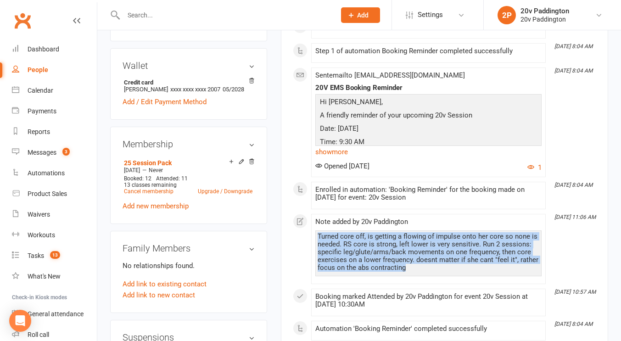
click at [411, 247] on div "Turned core off, is getting a flowing of impulse onto her core so none is neede…" at bounding box center [428, 252] width 222 height 39
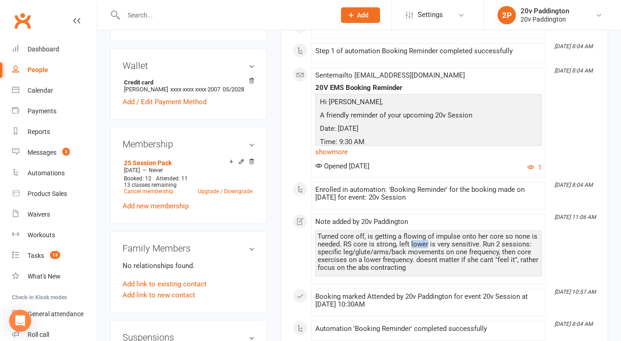
click at [411, 247] on div "Turned core off, is getting a flowing of impulse onto her core so none is neede…" at bounding box center [428, 252] width 222 height 39
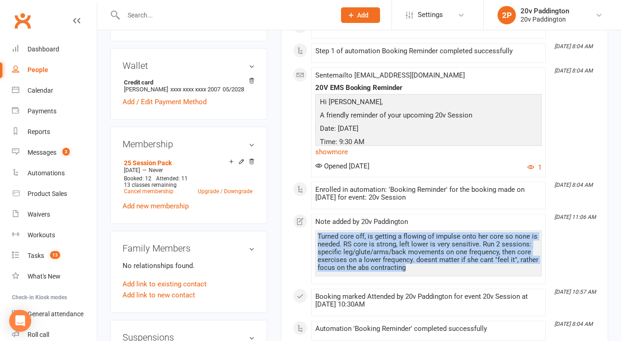
click at [411, 247] on div "Turned core off, is getting a flowing of impulse onto her core so none is neede…" at bounding box center [428, 252] width 222 height 39
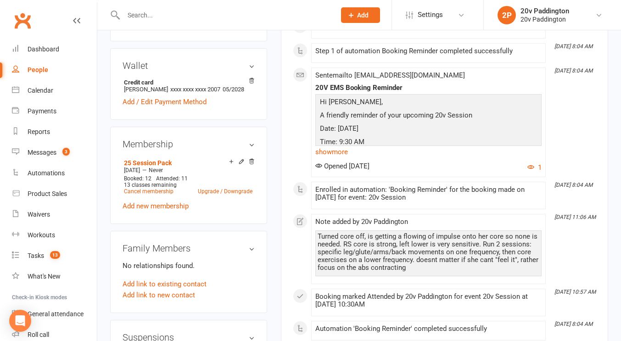
scroll to position [0, 0]
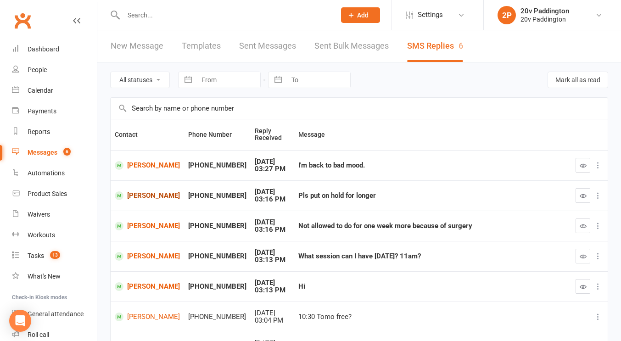
click at [146, 192] on link "[PERSON_NAME]" at bounding box center [147, 195] width 65 height 9
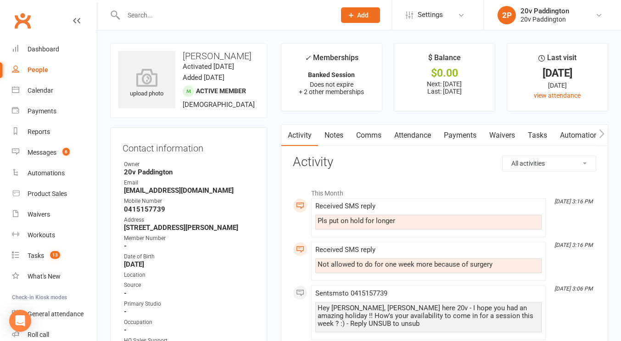
click at [369, 130] on link "Comms" at bounding box center [369, 135] width 38 height 21
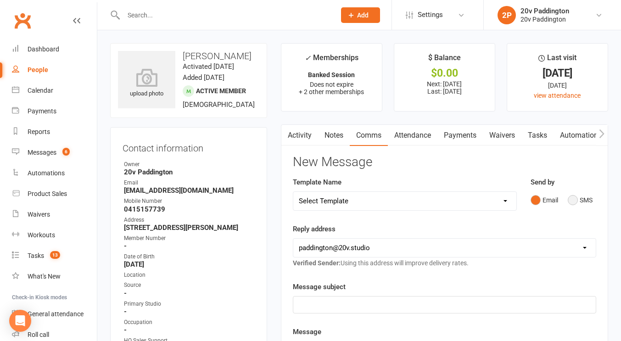
click at [592, 200] on button "SMS" at bounding box center [579, 199] width 25 height 17
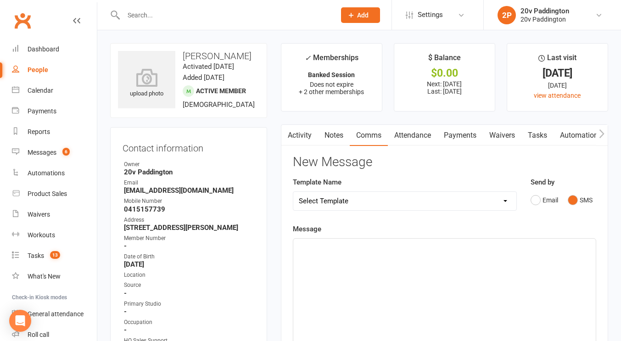
click at [504, 317] on div "﻿" at bounding box center [444, 308] width 302 height 138
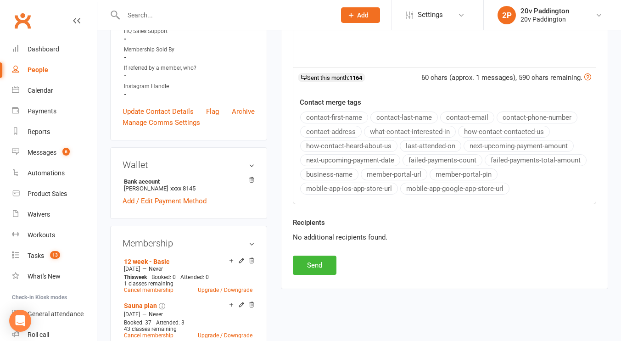
scroll to position [314, 0]
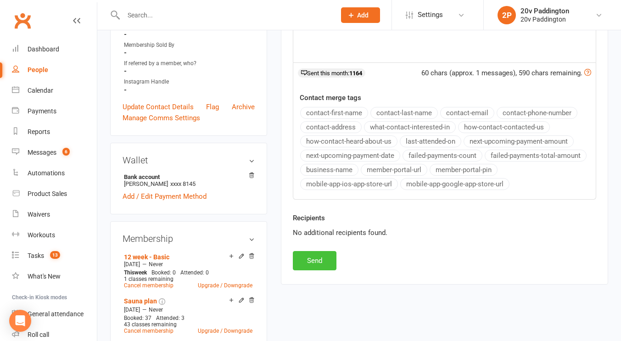
click at [299, 268] on button "Send" at bounding box center [315, 260] width 44 height 19
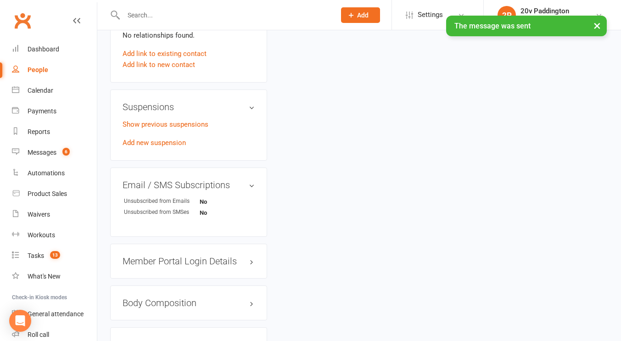
scroll to position [750, 0]
click at [160, 128] on link "Show previous suspensions" at bounding box center [165, 123] width 86 height 8
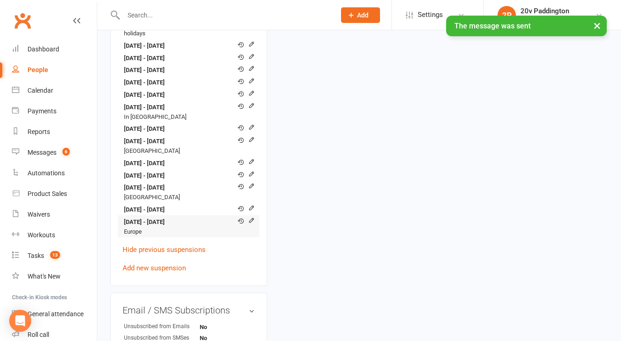
scroll to position [851, 0]
click at [251, 223] on icon at bounding box center [251, 220] width 6 height 6
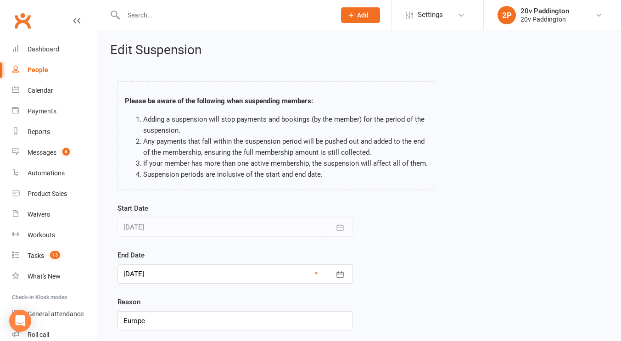
scroll to position [62, 0]
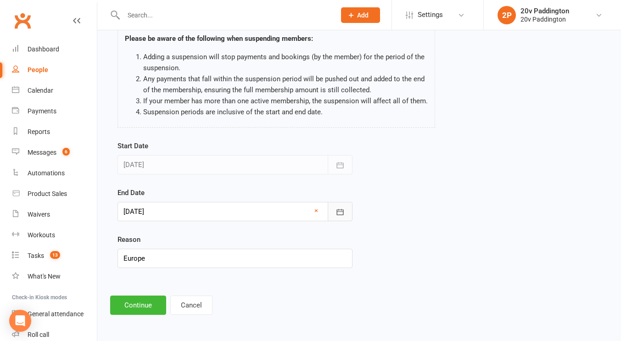
click at [342, 216] on icon "button" at bounding box center [339, 211] width 9 height 9
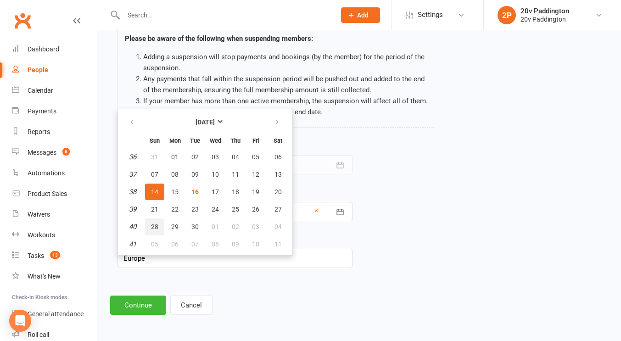
click at [155, 223] on span "28" at bounding box center [154, 226] width 7 height 7
type input "[DATE]"
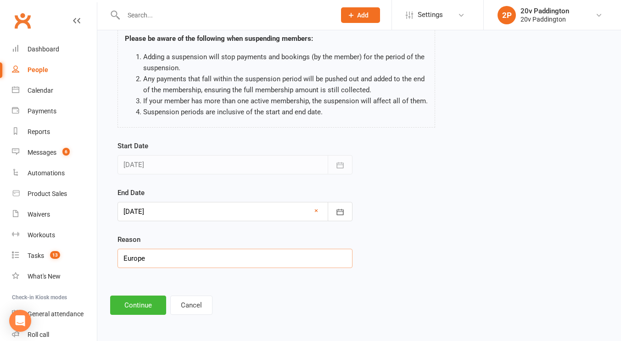
click at [168, 263] on input "Europe" at bounding box center [234, 258] width 235 height 19
type input "Europe + 1 more week bc of surgery"
click at [147, 301] on button "Continue" at bounding box center [138, 304] width 56 height 19
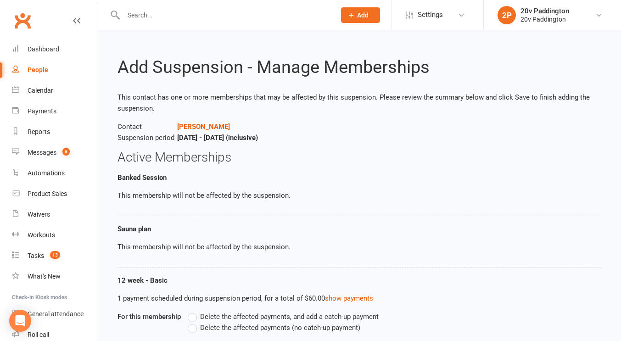
scroll to position [83, 0]
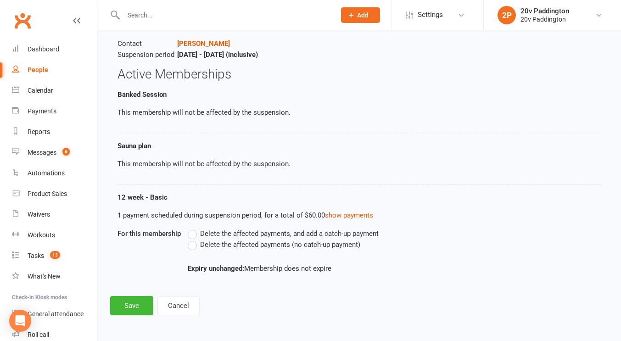
click at [208, 243] on span "Delete the affected payments (no catch-up payment)" at bounding box center [280, 244] width 160 height 10
click at [194, 239] on input "Delete the affected payments (no catch-up payment)" at bounding box center [191, 239] width 6 height 0
click at [118, 303] on button "Save" at bounding box center [131, 305] width 43 height 19
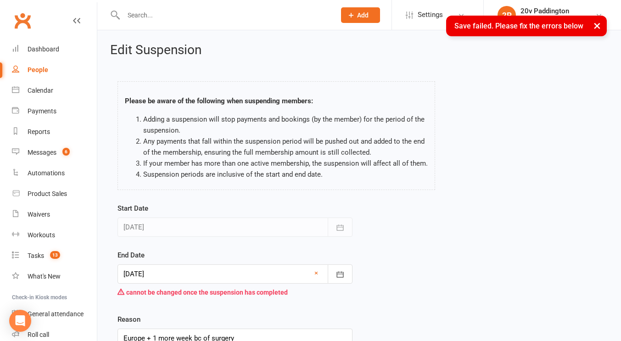
scroll to position [80, 0]
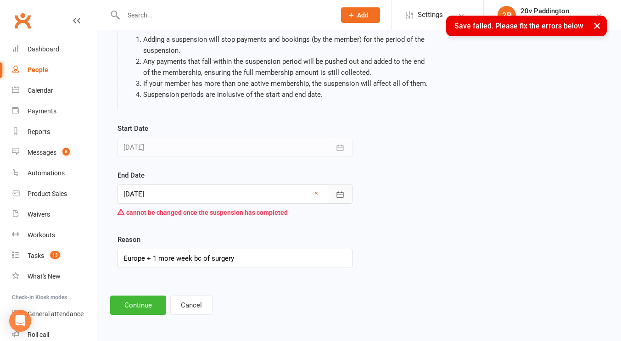
click at [333, 190] on button "button" at bounding box center [340, 193] width 25 height 19
